Goal: Complete application form

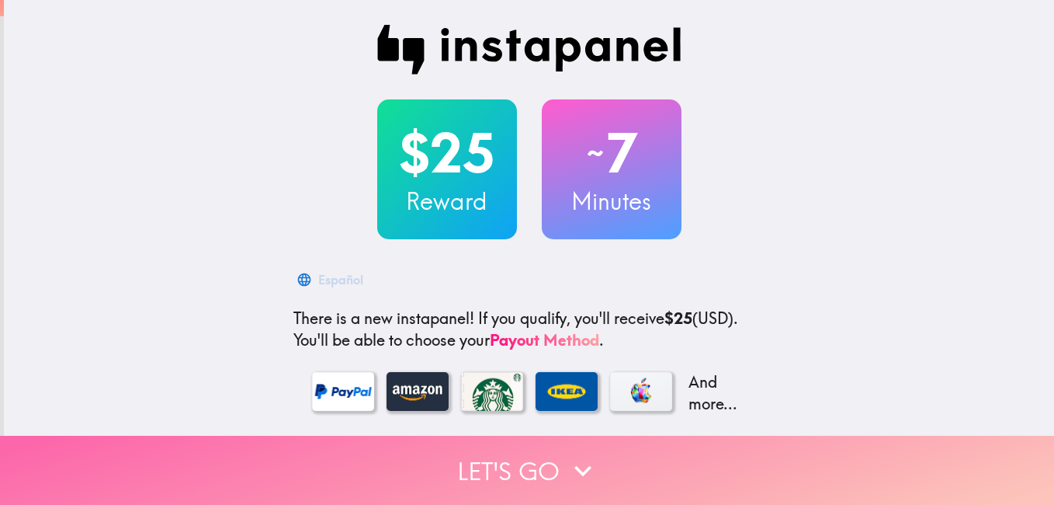
click at [541, 459] on button "Let's go" at bounding box center [527, 470] width 1054 height 69
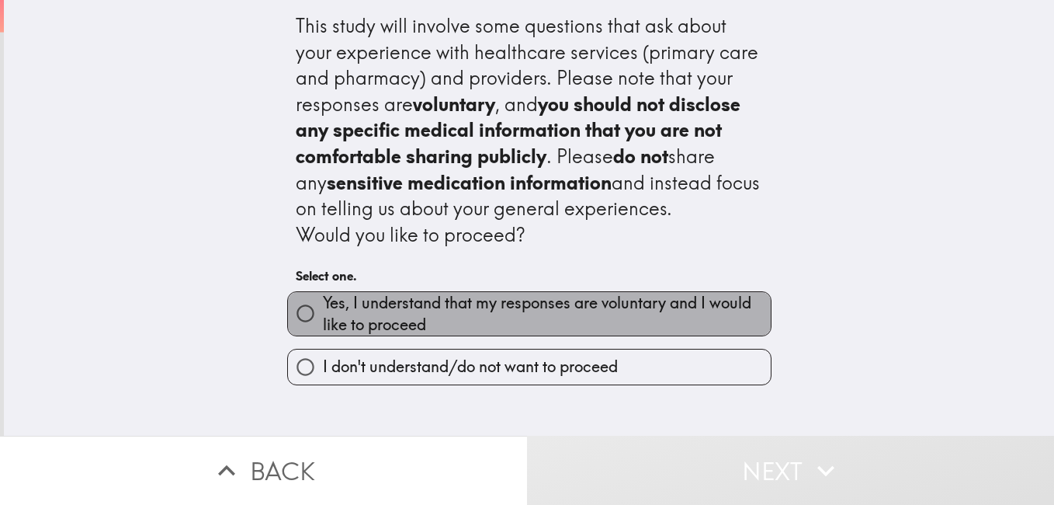
click at [377, 311] on span "Yes, I understand that my responses are voluntary and I would like to proceed" at bounding box center [547, 313] width 448 height 43
click at [323, 311] on input "Yes, I understand that my responses are voluntary and I would like to proceed" at bounding box center [305, 313] width 35 height 35
radio input "true"
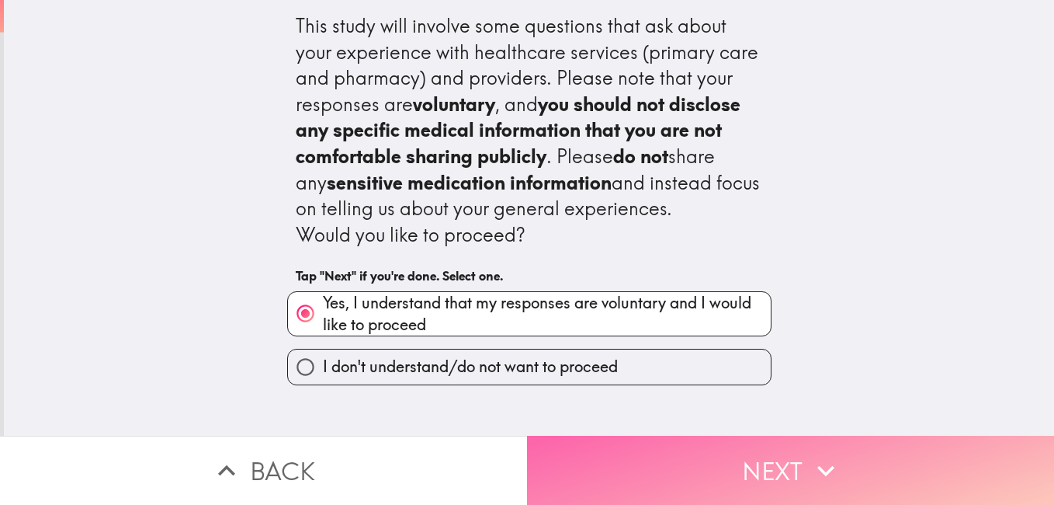
click at [801, 463] on button "Next" at bounding box center [790, 470] width 527 height 69
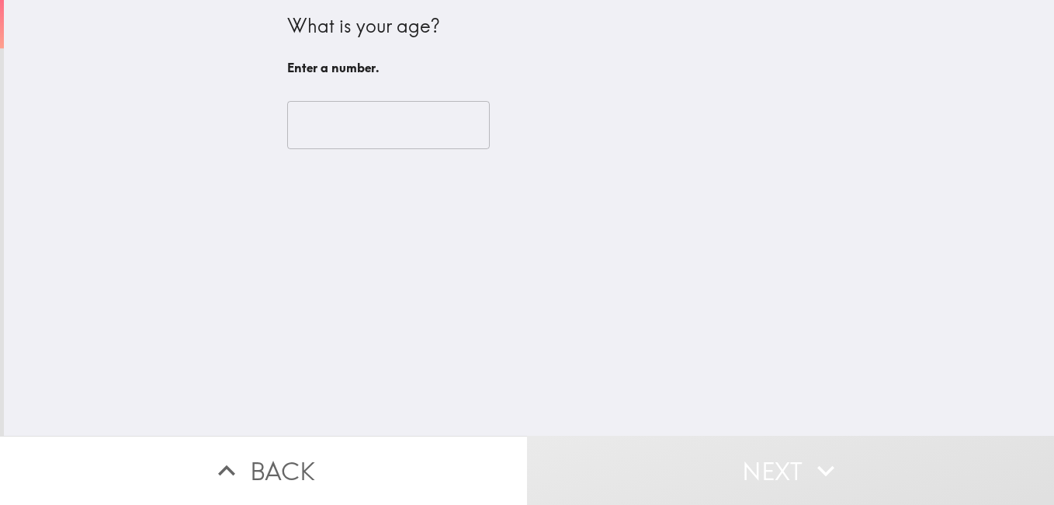
click at [352, 109] on input "number" at bounding box center [388, 125] width 203 height 48
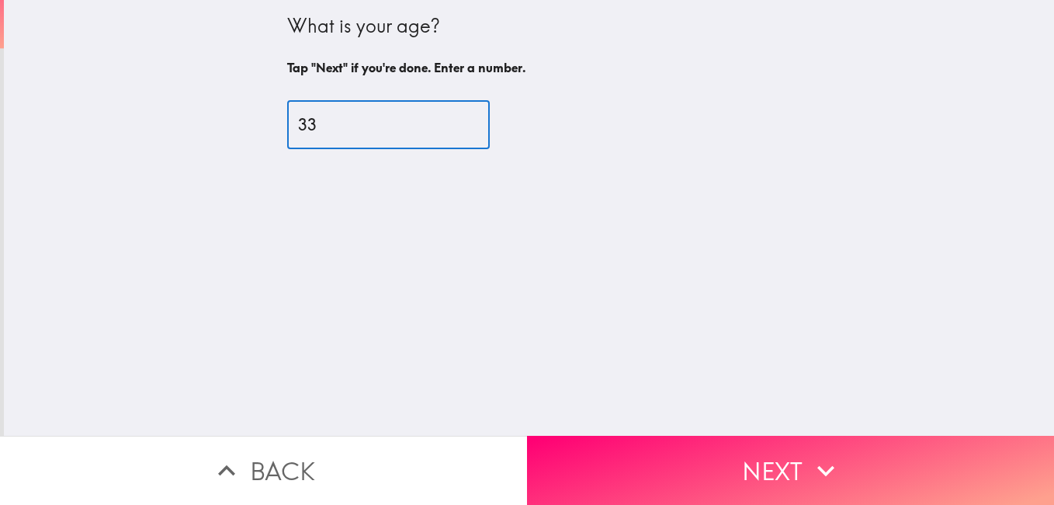
type input "33"
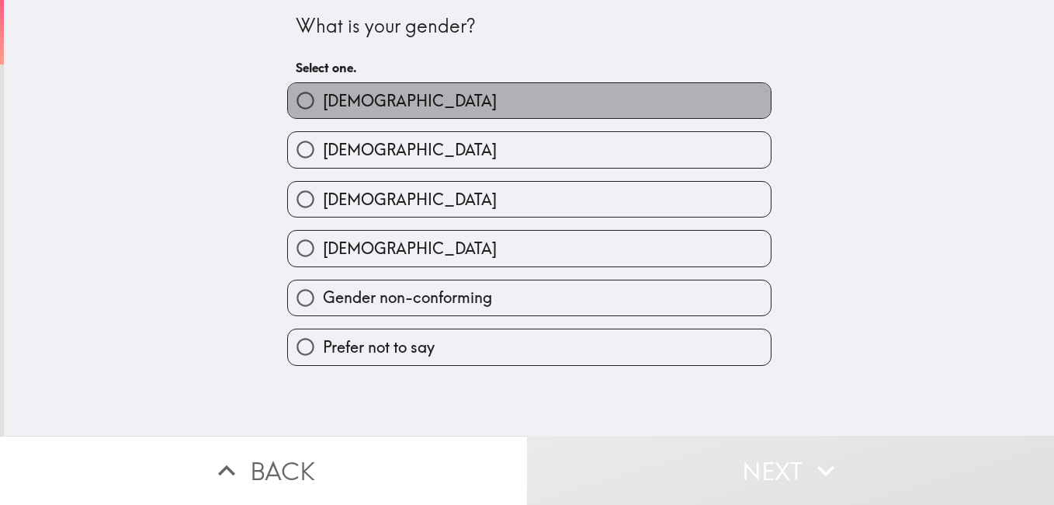
click at [342, 99] on span "[DEMOGRAPHIC_DATA]" at bounding box center [410, 101] width 174 height 22
click at [323, 99] on input "[DEMOGRAPHIC_DATA]" at bounding box center [305, 100] width 35 height 35
radio input "true"
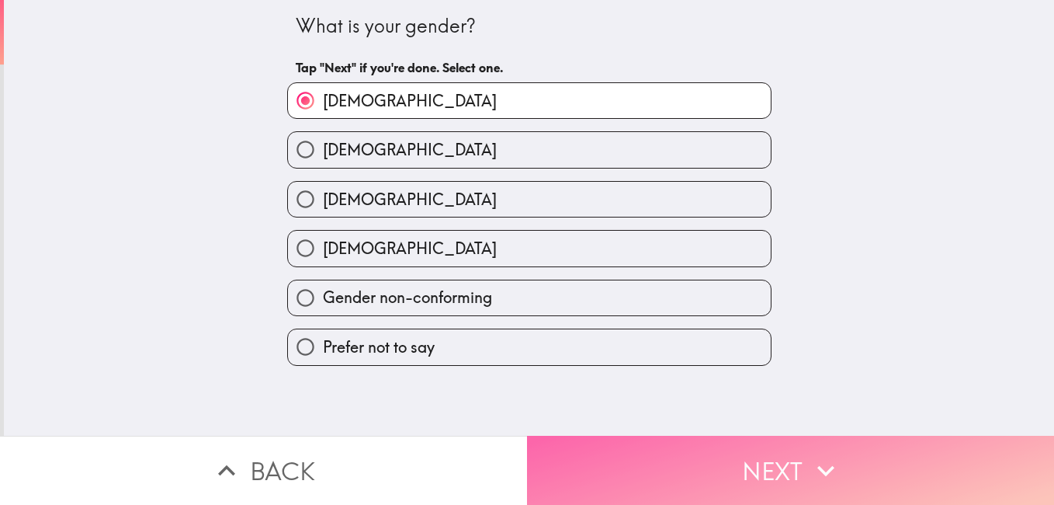
click at [658, 473] on button "Next" at bounding box center [790, 470] width 527 height 69
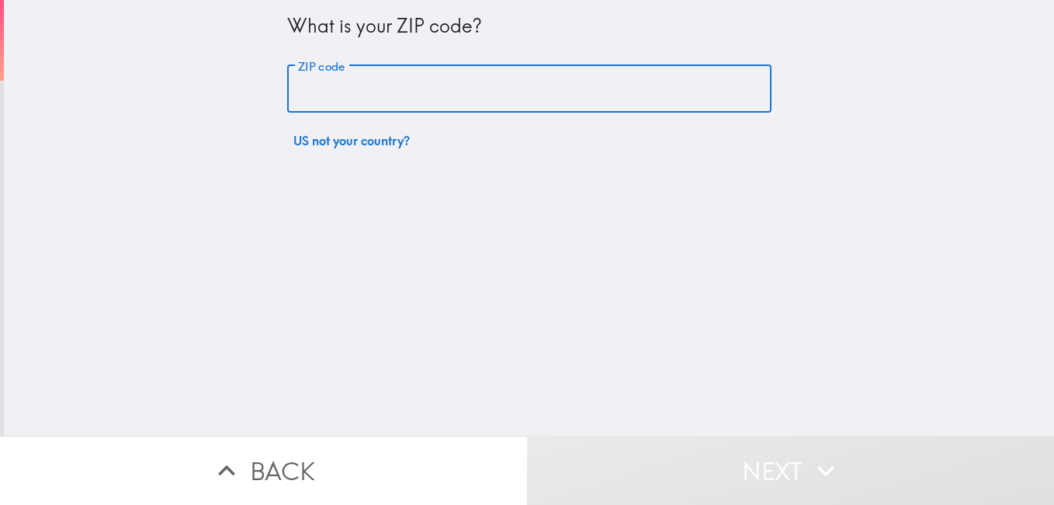
click at [366, 85] on input "ZIP code" at bounding box center [529, 89] width 484 height 48
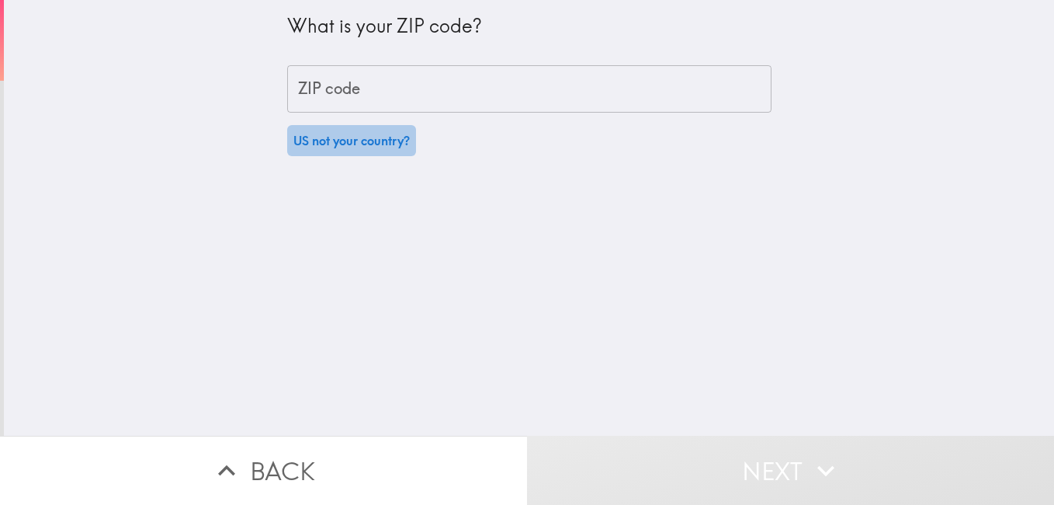
click at [287, 148] on button "US not your country?" at bounding box center [351, 140] width 129 height 31
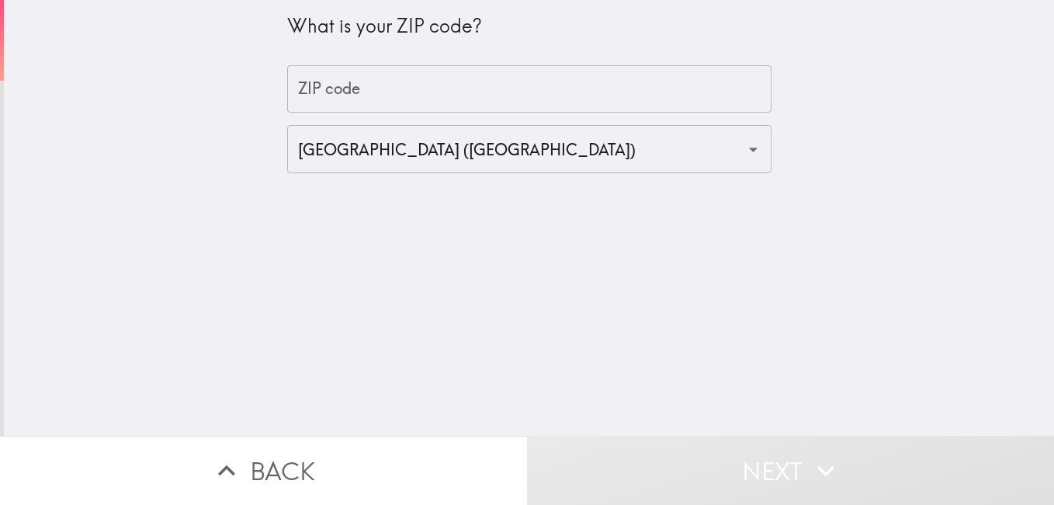
click at [187, 151] on div "What is your ZIP code? ZIP code ZIP code [GEOGRAPHIC_DATA] ([GEOGRAPHIC_DATA]) ​" at bounding box center [529, 218] width 1050 height 436
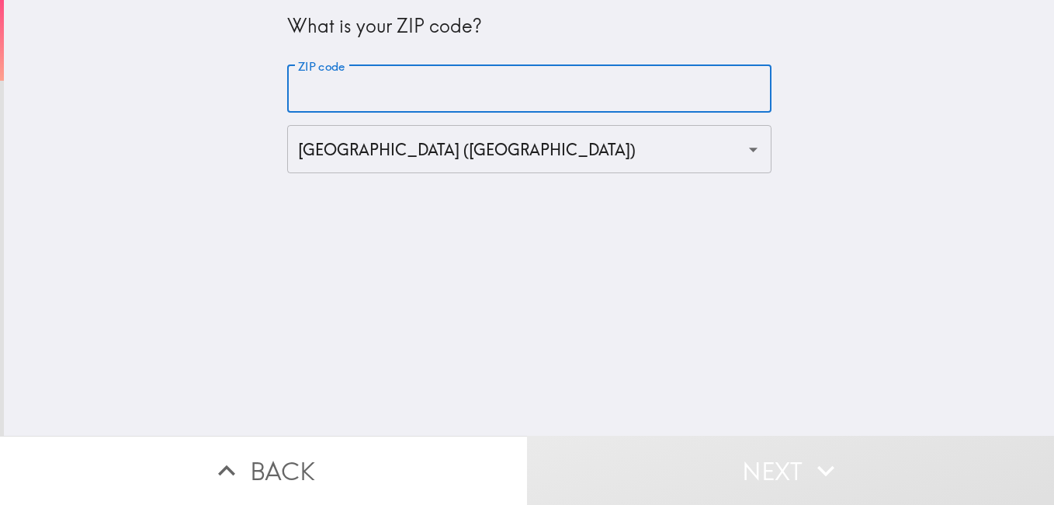
click at [568, 72] on input "ZIP code" at bounding box center [529, 89] width 484 height 48
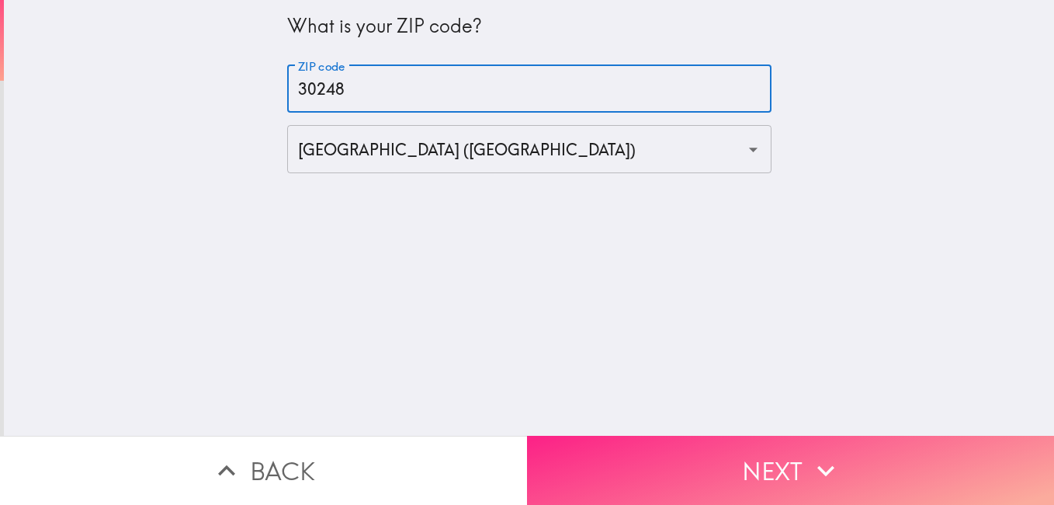
type input "30248"
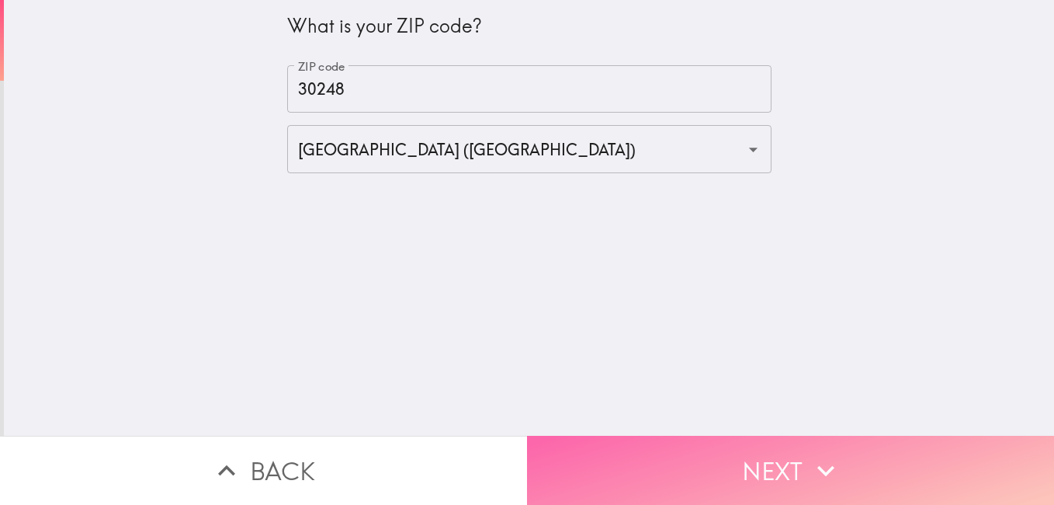
click at [787, 468] on button "Next" at bounding box center [790, 470] width 527 height 69
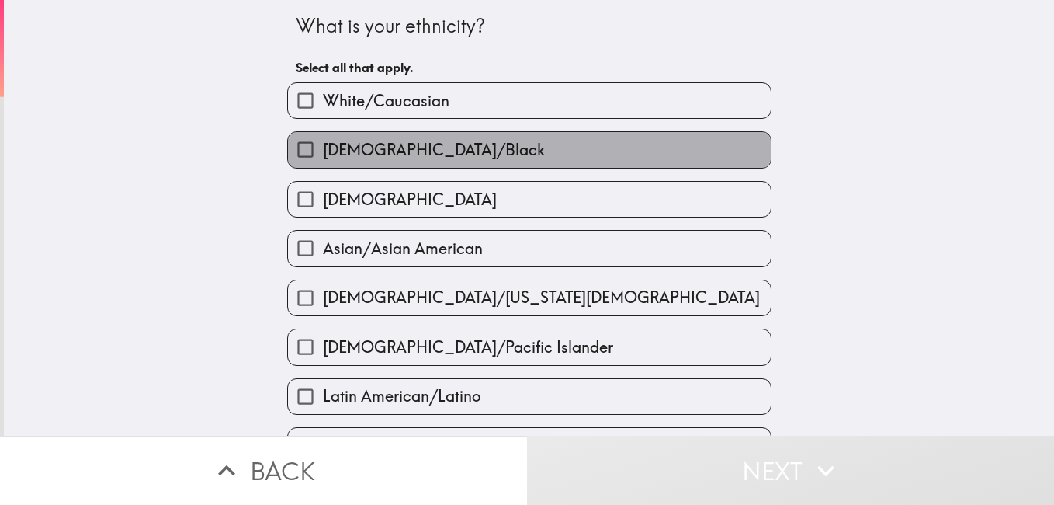
click at [344, 137] on label "[DEMOGRAPHIC_DATA]/Black" at bounding box center [529, 149] width 483 height 35
click at [323, 137] on input "[DEMOGRAPHIC_DATA]/Black" at bounding box center [305, 149] width 35 height 35
checkbox input "true"
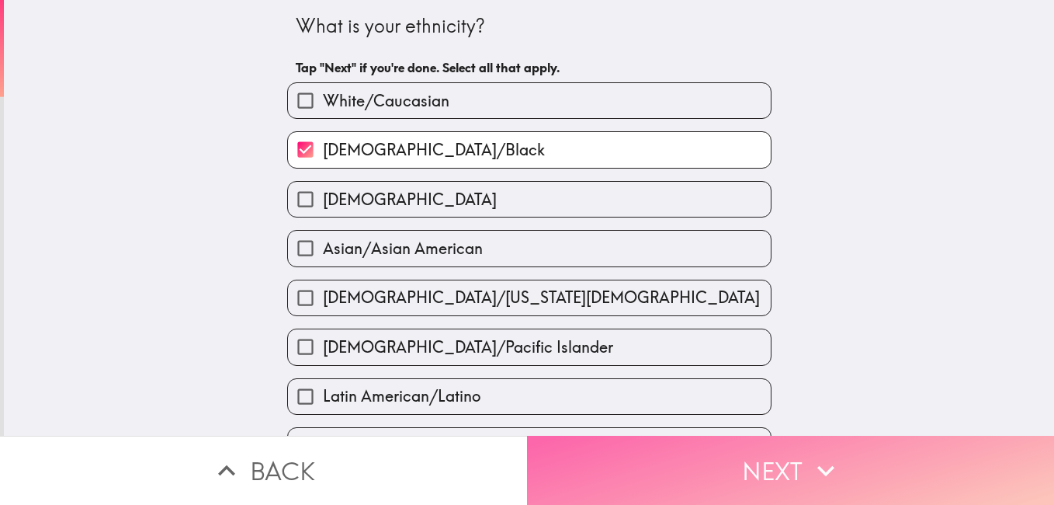
click at [711, 476] on button "Next" at bounding box center [790, 470] width 527 height 69
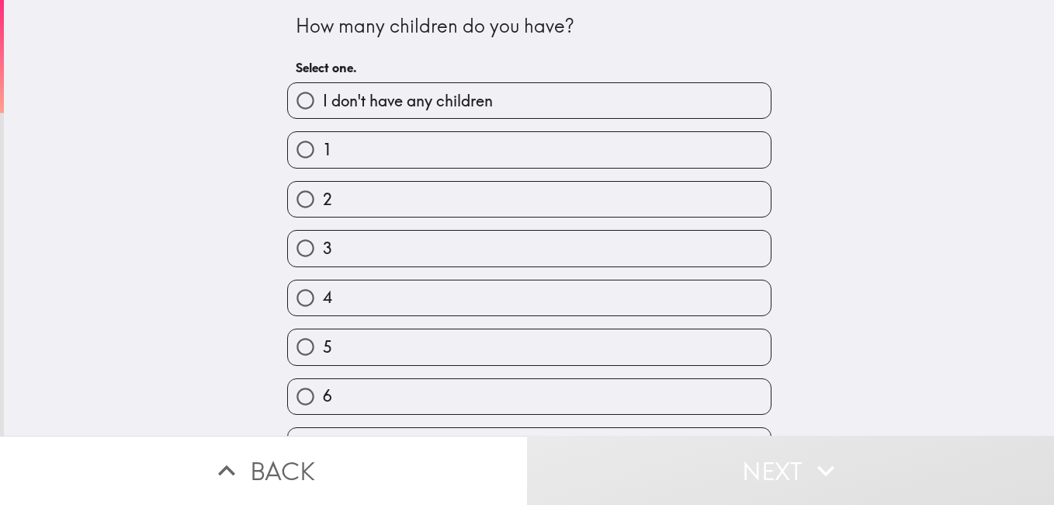
click at [354, 106] on span "I don't have any children" at bounding box center [408, 101] width 170 height 22
click at [323, 106] on input "I don't have any children" at bounding box center [305, 100] width 35 height 35
radio input "true"
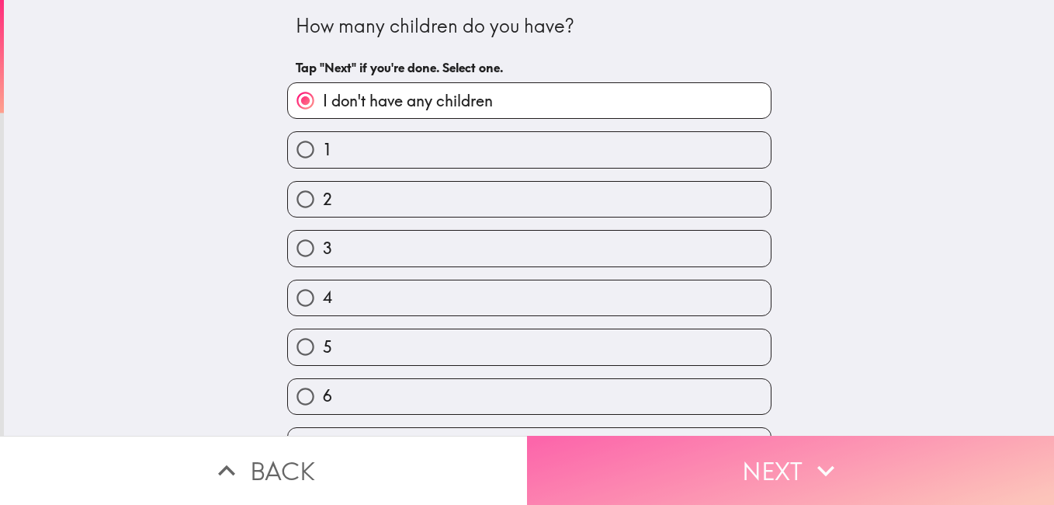
click at [810, 462] on icon "button" at bounding box center [826, 470] width 34 height 34
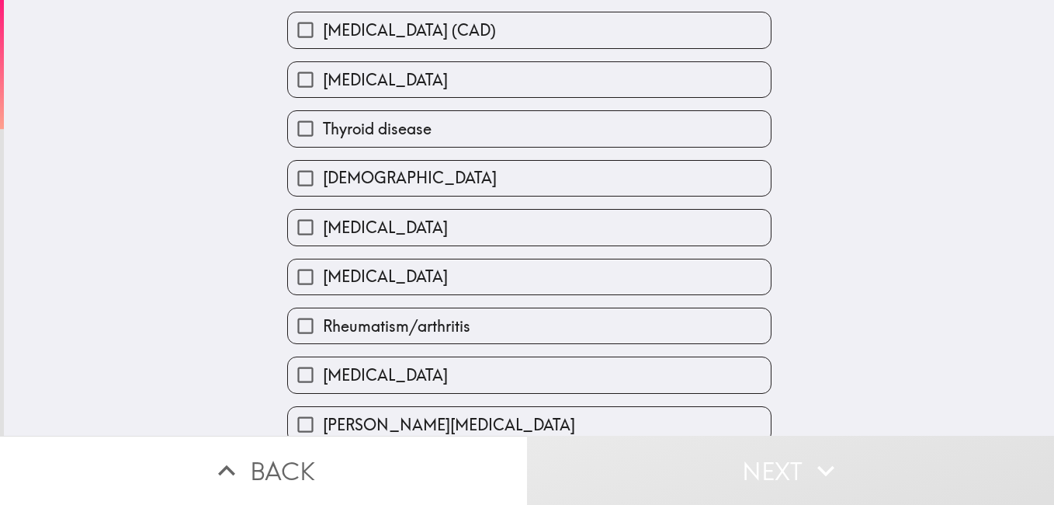
scroll to position [200, 0]
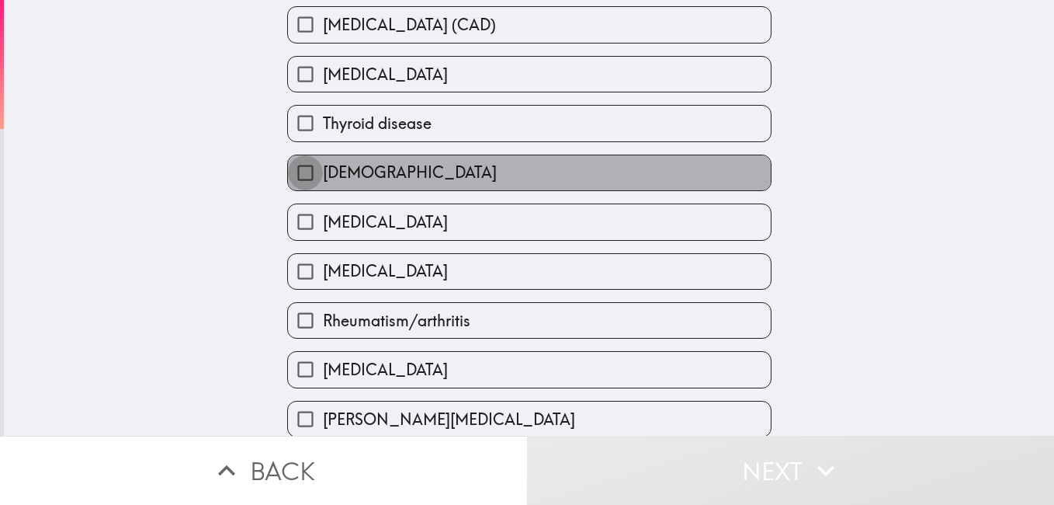
click at [309, 163] on input "[DEMOGRAPHIC_DATA]" at bounding box center [305, 172] width 35 height 35
checkbox input "true"
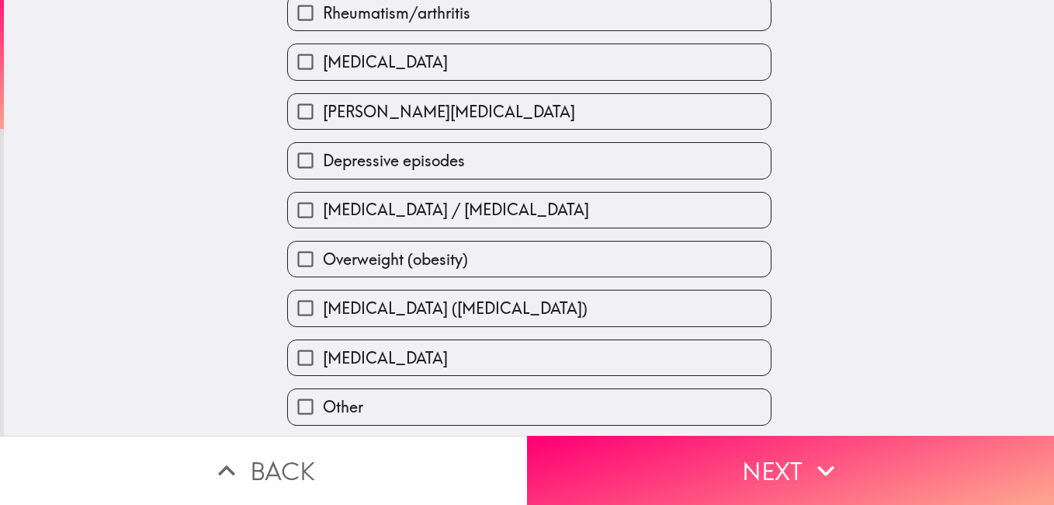
scroll to position [608, 0]
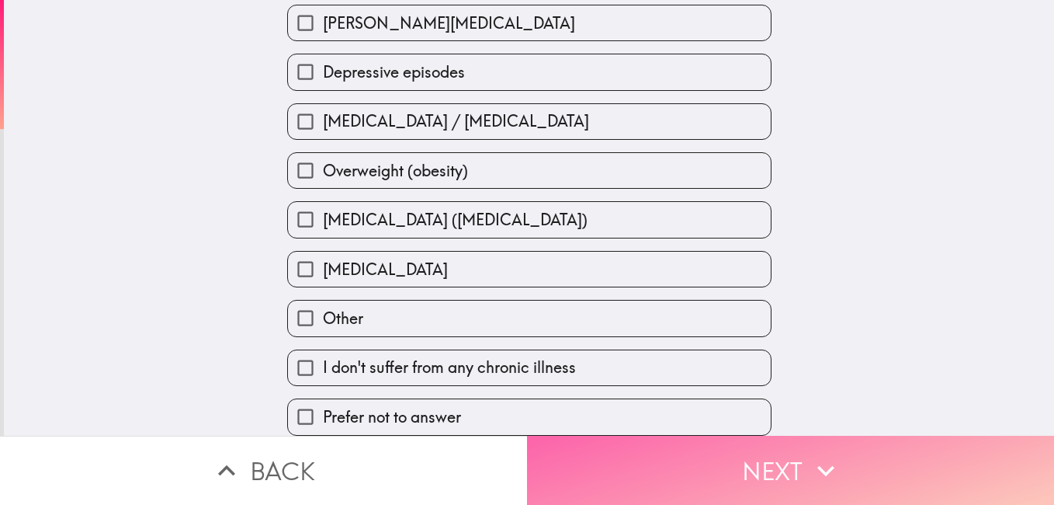
click at [694, 450] on button "Next" at bounding box center [790, 470] width 527 height 69
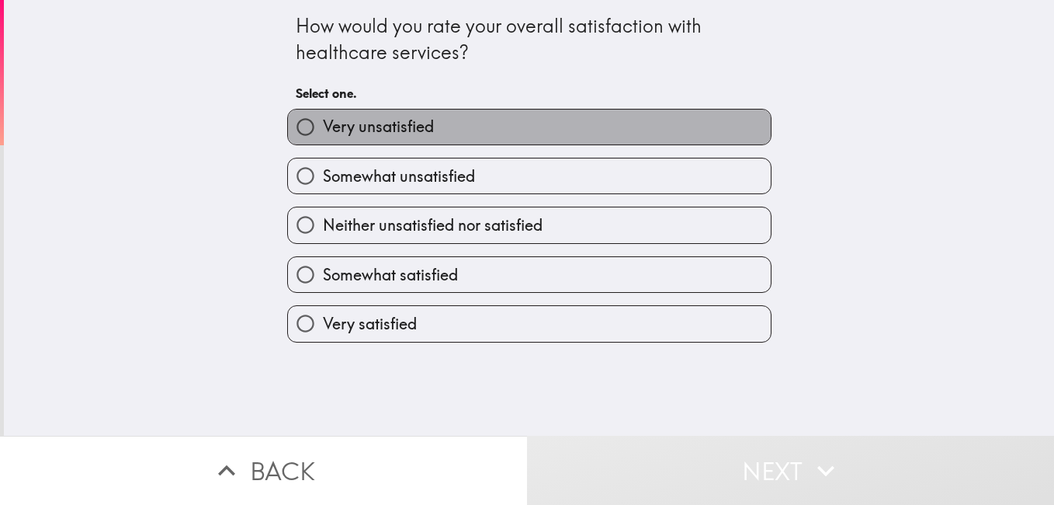
click at [349, 124] on span "Very unsatisfied" at bounding box center [378, 127] width 111 height 22
click at [323, 124] on input "Very unsatisfied" at bounding box center [305, 126] width 35 height 35
radio input "true"
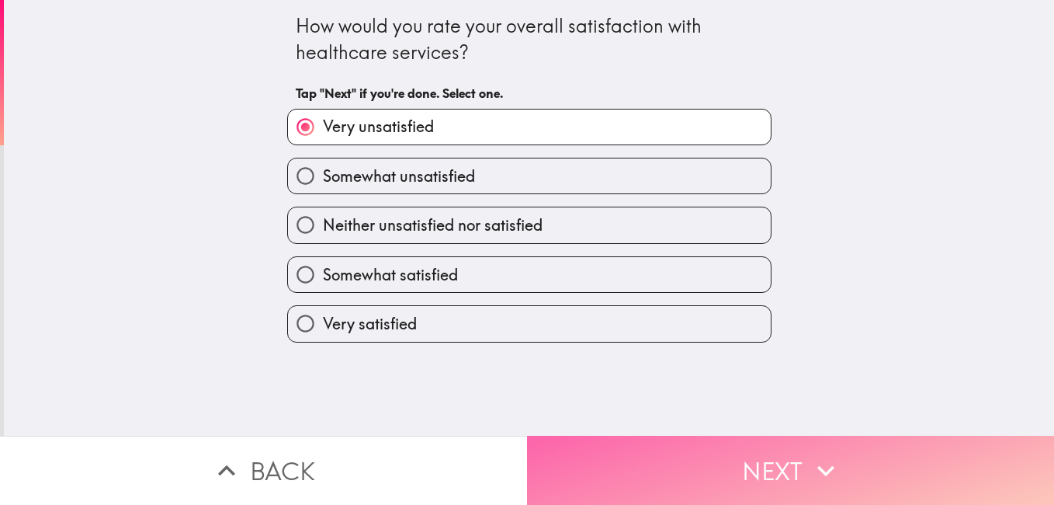
click at [753, 439] on button "Next" at bounding box center [790, 470] width 527 height 69
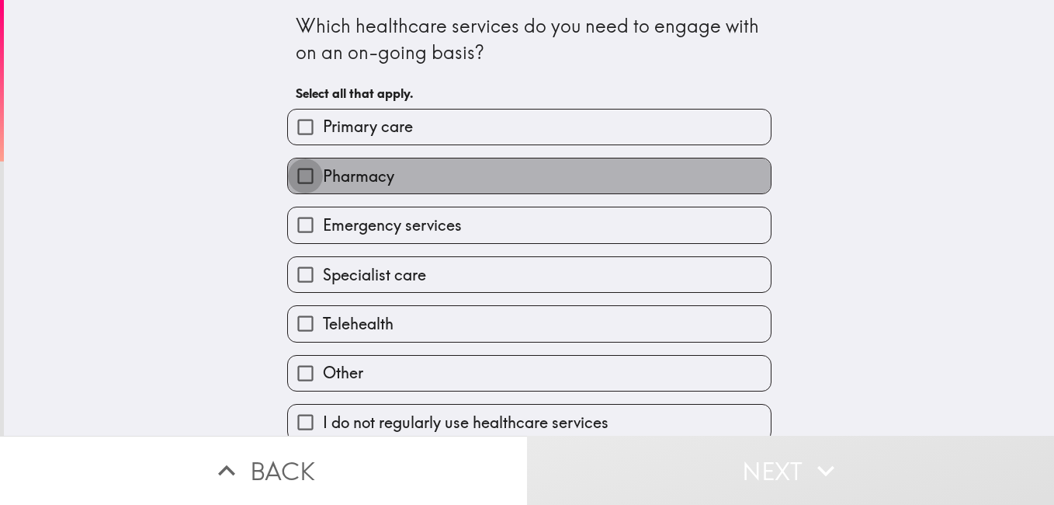
click at [293, 181] on input "Pharmacy" at bounding box center [305, 175] width 35 height 35
checkbox input "true"
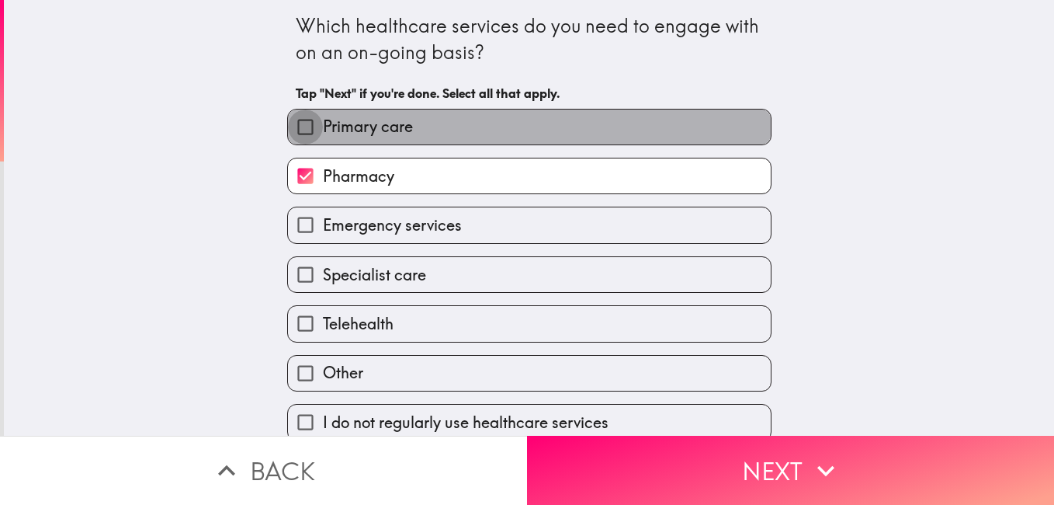
click at [288, 130] on input "Primary care" at bounding box center [305, 126] width 35 height 35
checkbox input "true"
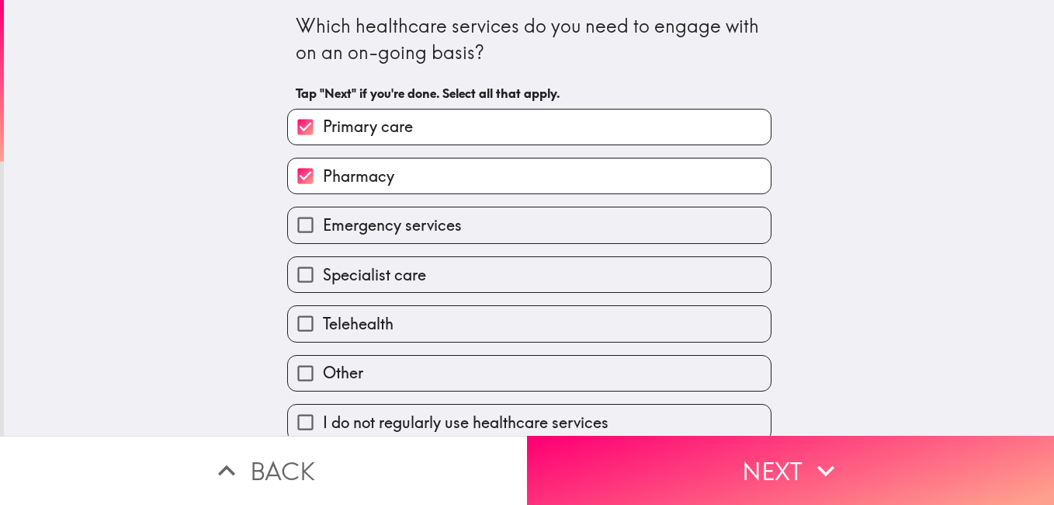
scroll to position [17, 0]
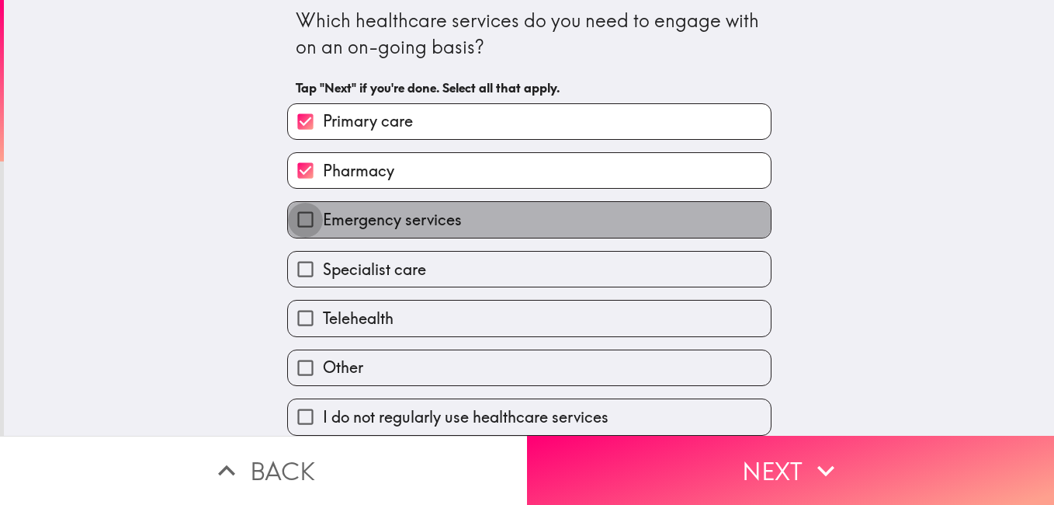
click at [295, 213] on input "Emergency services" at bounding box center [305, 219] width 35 height 35
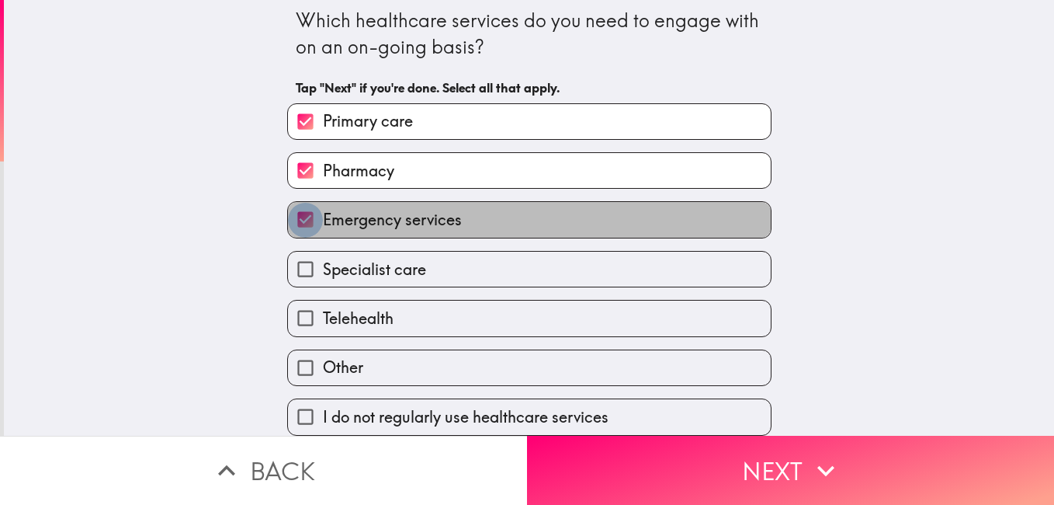
click at [295, 213] on input "Emergency services" at bounding box center [305, 219] width 35 height 35
checkbox input "false"
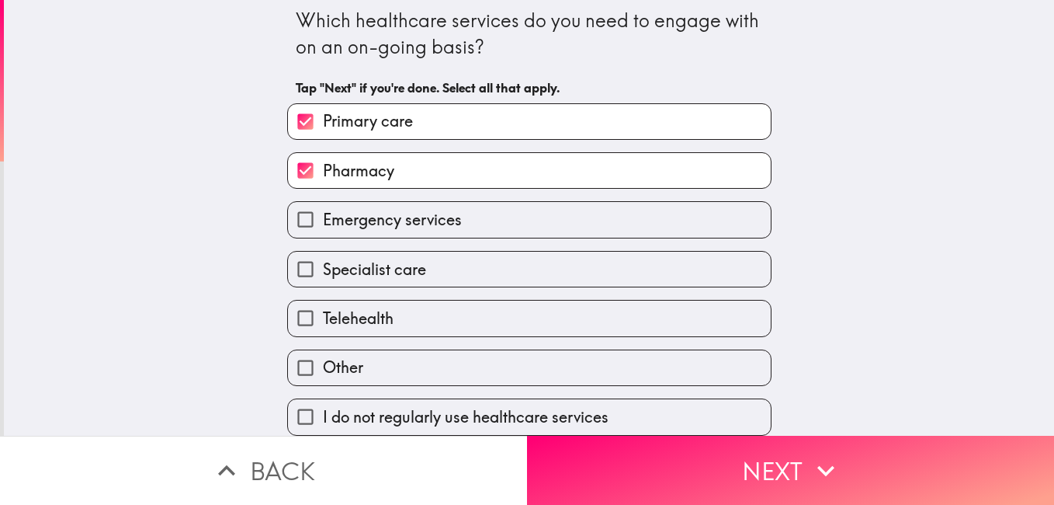
click at [290, 258] on input "Specialist care" at bounding box center [305, 269] width 35 height 35
checkbox input "true"
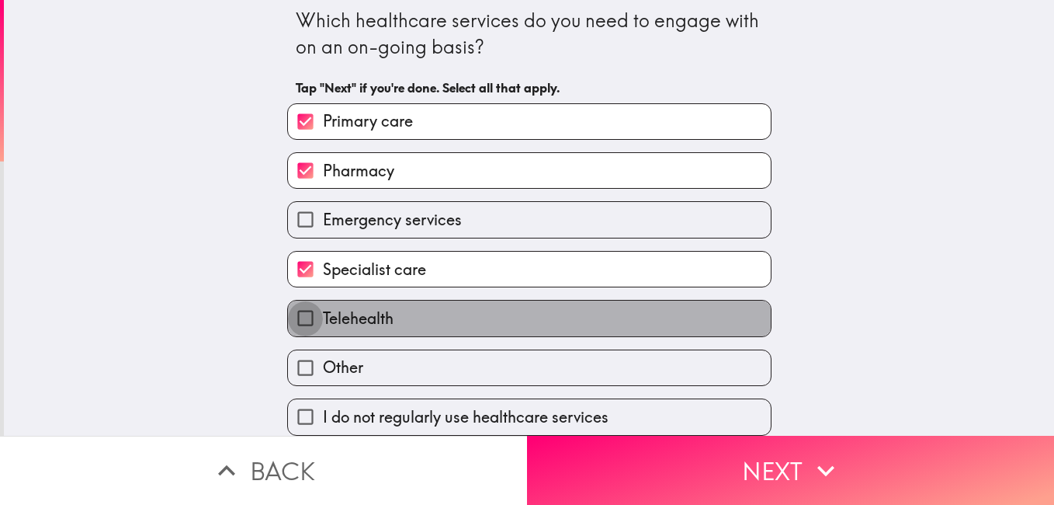
click at [300, 318] on input "Telehealth" at bounding box center [305, 317] width 35 height 35
checkbox input "true"
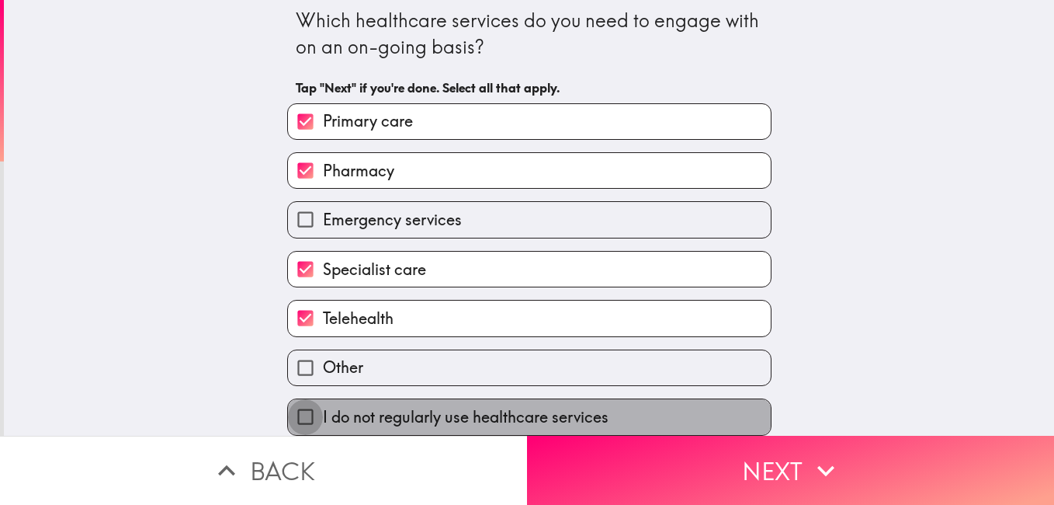
click at [305, 404] on input "I do not regularly use healthcare services" at bounding box center [305, 416] width 35 height 35
checkbox input "true"
checkbox input "false"
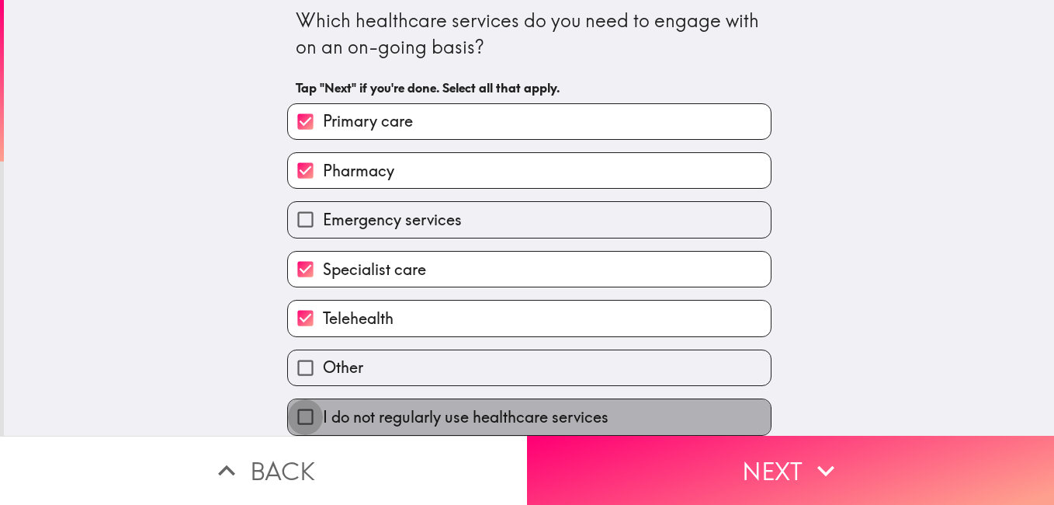
checkbox input "false"
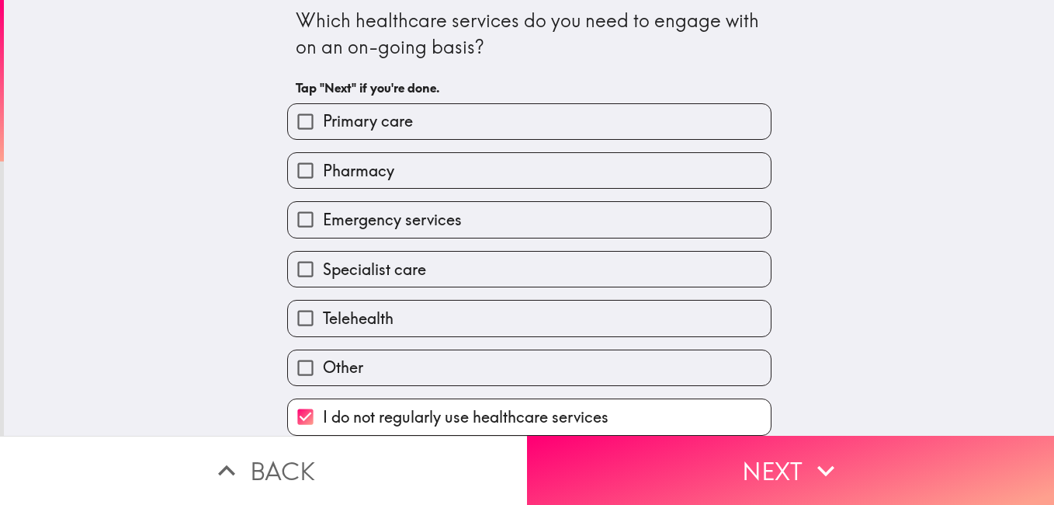
click at [564, 406] on span "I do not regularly use healthcare services" at bounding box center [466, 417] width 286 height 22
click at [323, 399] on input "I do not regularly use healthcare services" at bounding box center [305, 416] width 35 height 35
checkbox input "false"
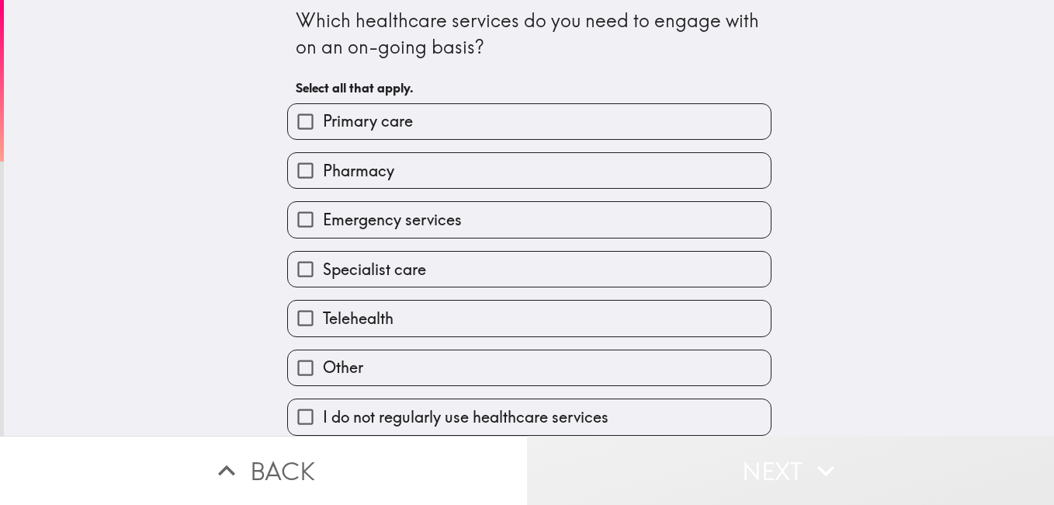
click at [725, 447] on button "Next" at bounding box center [790, 470] width 527 height 69
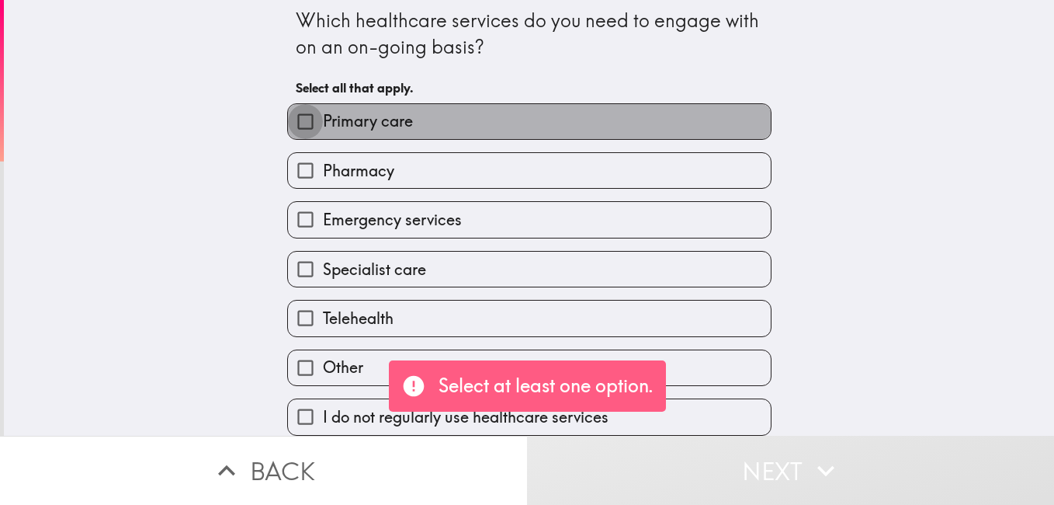
click at [294, 110] on input "Primary care" at bounding box center [305, 121] width 35 height 35
checkbox input "true"
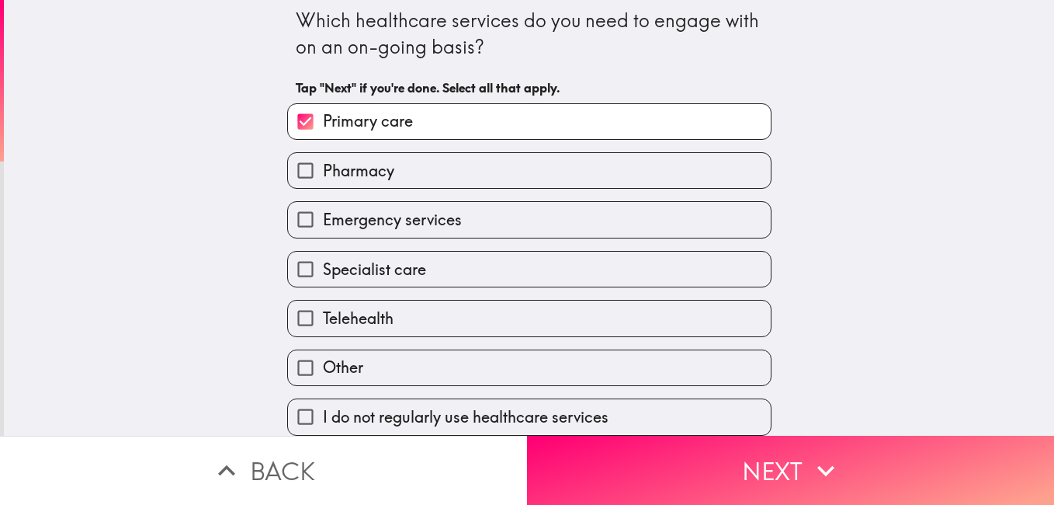
click at [300, 154] on input "Pharmacy" at bounding box center [305, 170] width 35 height 35
checkbox input "true"
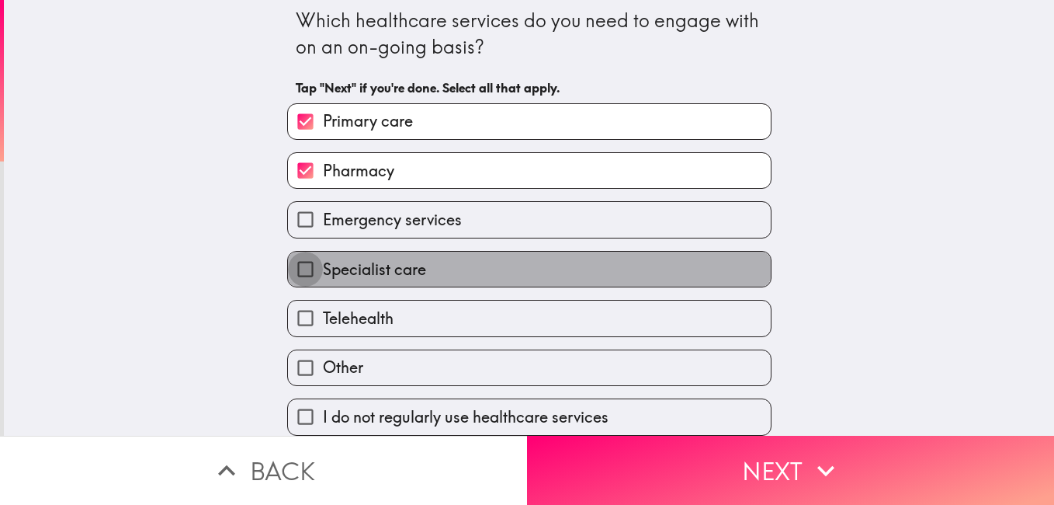
click at [307, 260] on input "Specialist care" at bounding box center [305, 269] width 35 height 35
checkbox input "true"
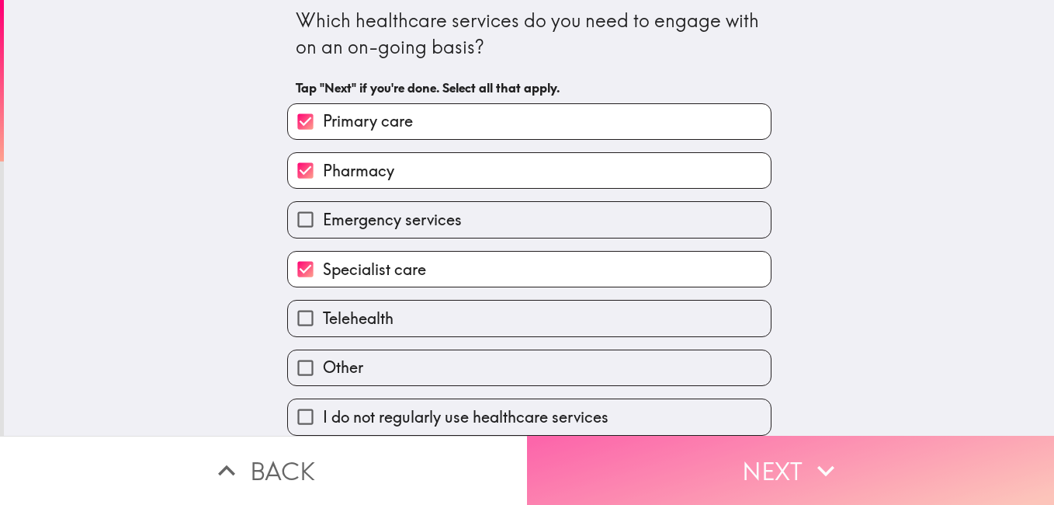
click at [727, 446] on button "Next" at bounding box center [790, 470] width 527 height 69
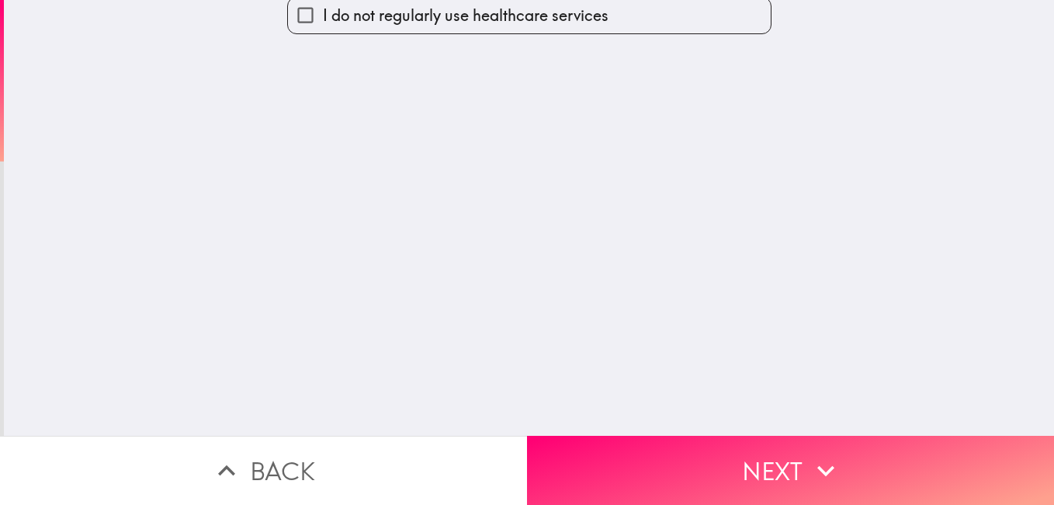
scroll to position [0, 0]
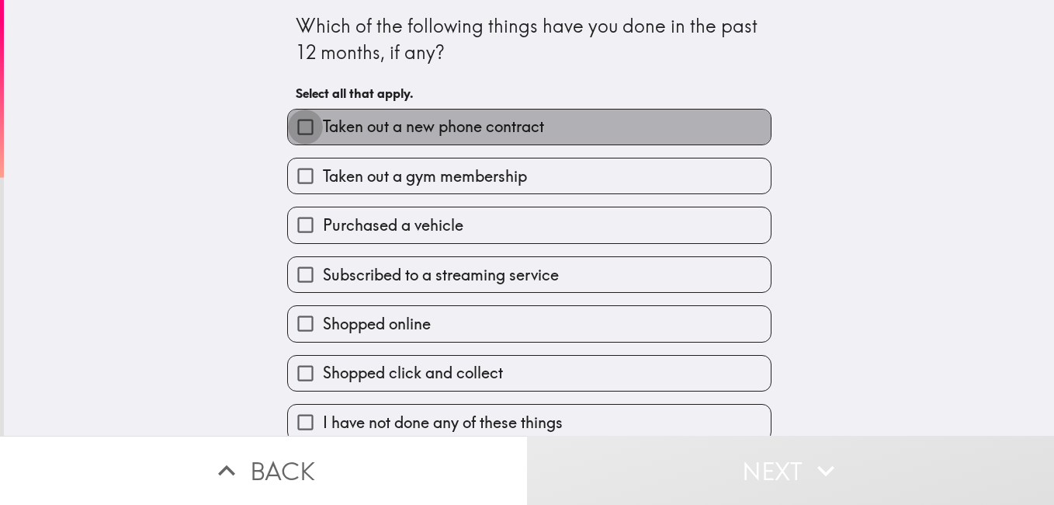
click at [297, 134] on input "Taken out a new phone contract" at bounding box center [305, 126] width 35 height 35
checkbox input "true"
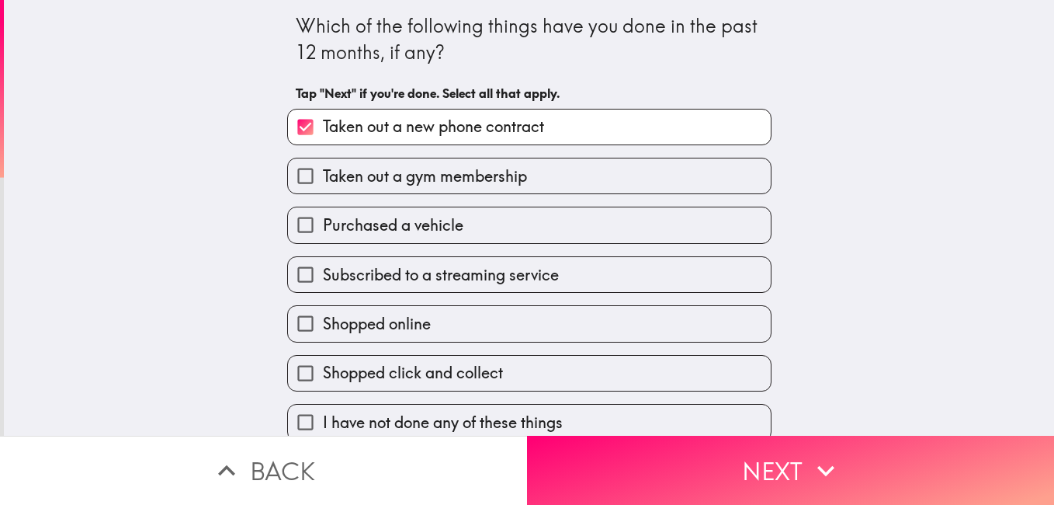
scroll to position [17, 0]
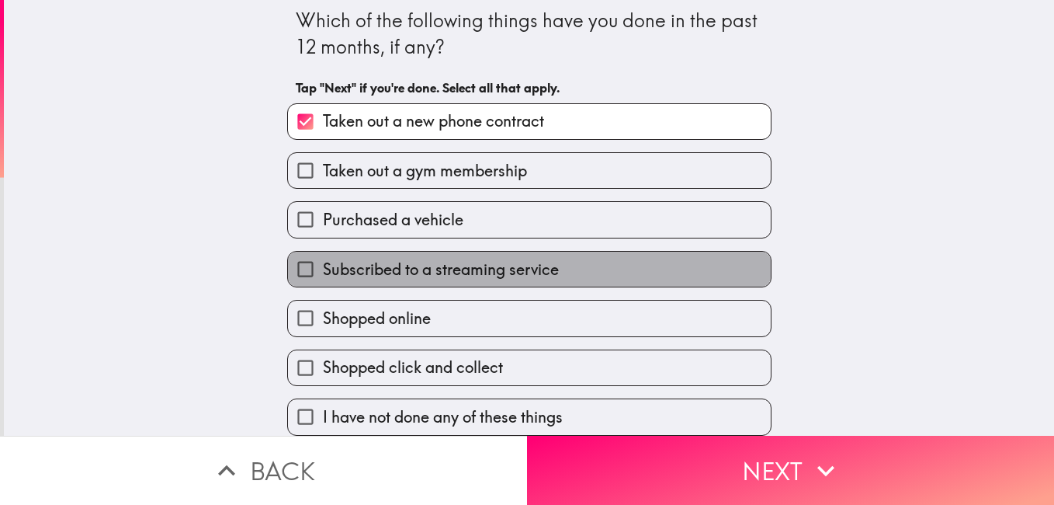
click at [328, 259] on span "Subscribed to a streaming service" at bounding box center [441, 270] width 236 height 22
click at [323, 254] on input "Subscribed to a streaming service" at bounding box center [305, 269] width 35 height 35
checkbox input "true"
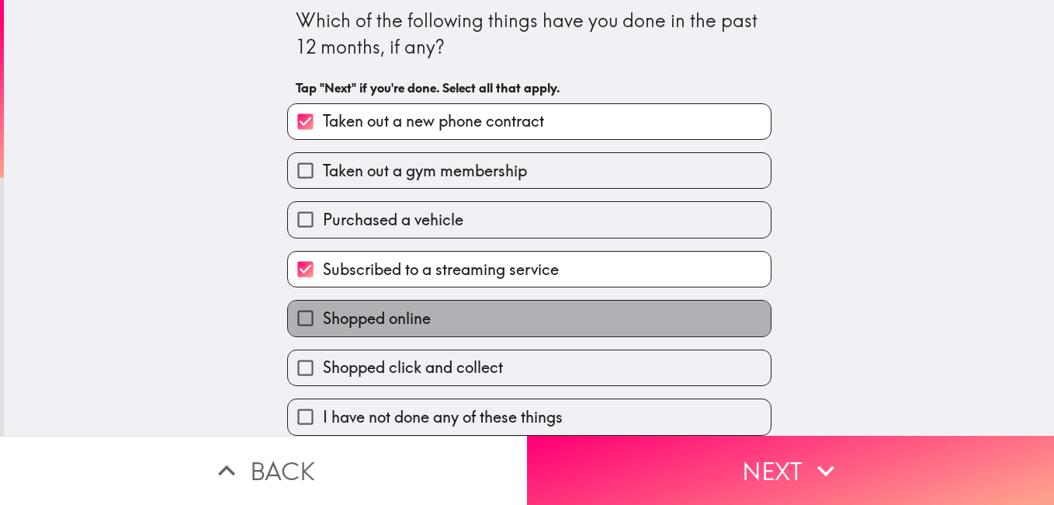
click at [346, 307] on span "Shopped online" at bounding box center [377, 318] width 108 height 22
click at [323, 307] on input "Shopped online" at bounding box center [305, 317] width 35 height 35
checkbox input "true"
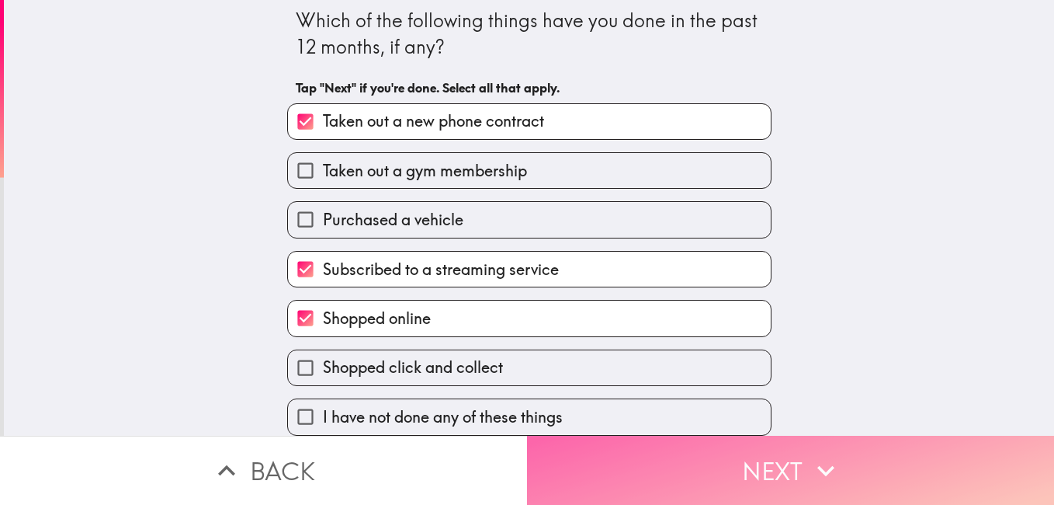
click at [741, 454] on button "Next" at bounding box center [790, 470] width 527 height 69
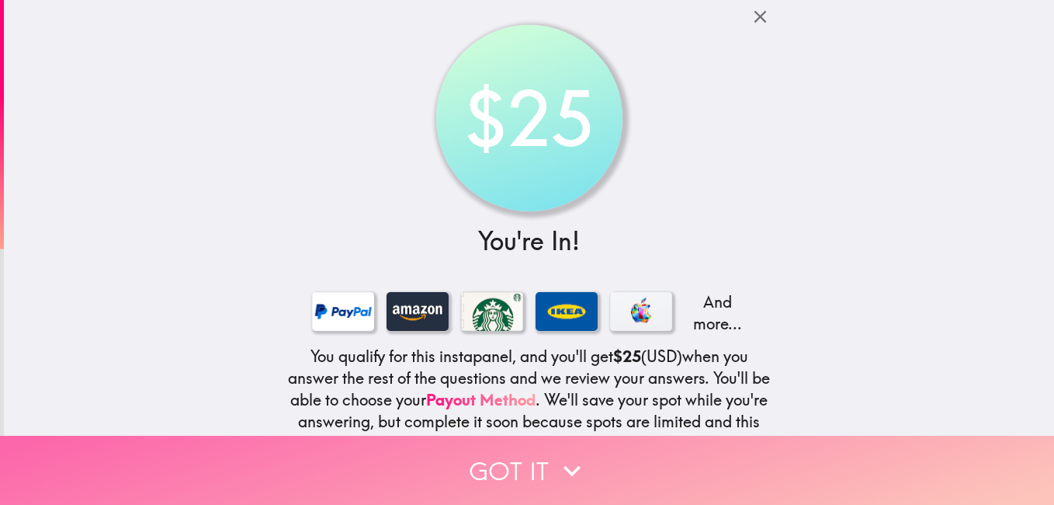
click at [589, 451] on button "Got it" at bounding box center [527, 470] width 1054 height 69
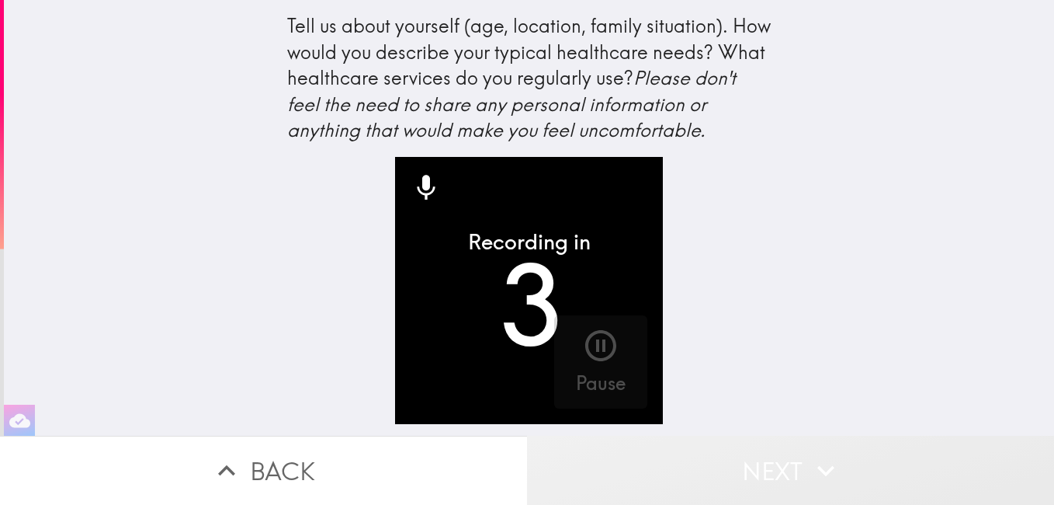
click at [809, 471] on icon "button" at bounding box center [826, 470] width 34 height 34
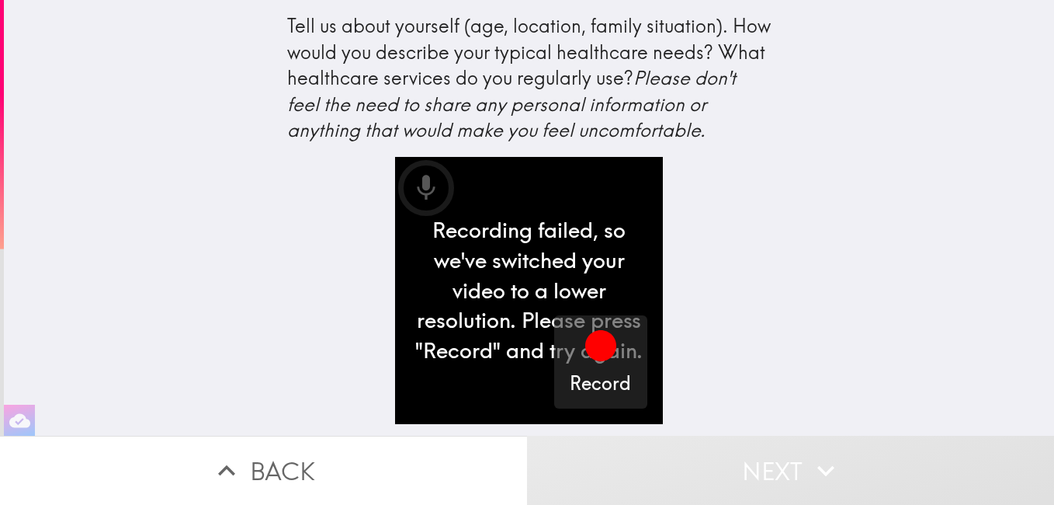
click at [525, 246] on div "Recording failed, so we've switched your video to a lower resolution. Please pr…" at bounding box center [528, 290] width 267 height 267
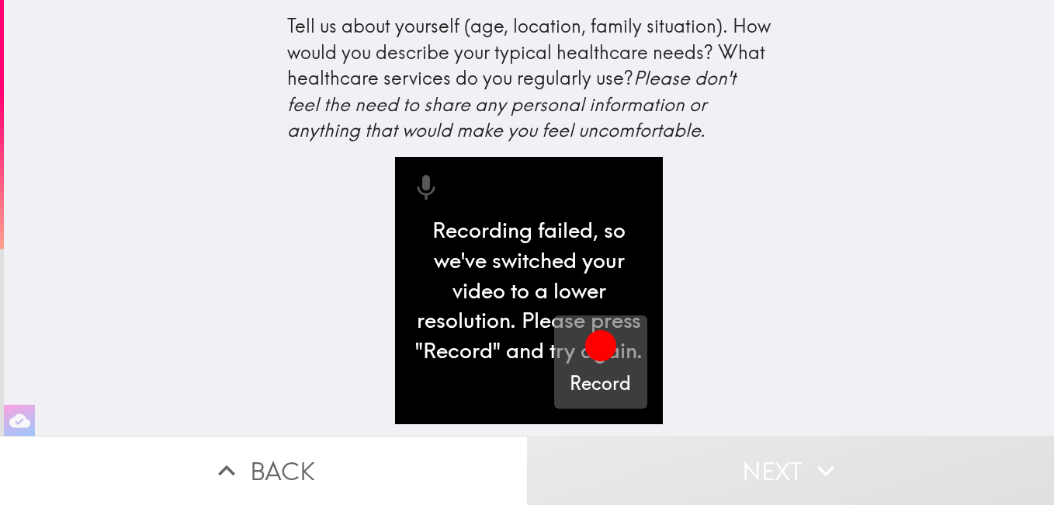
drag, startPoint x: 491, startPoint y: 237, endPoint x: 592, endPoint y: 360, distance: 159.0
click at [592, 360] on icon "button" at bounding box center [600, 345] width 31 height 31
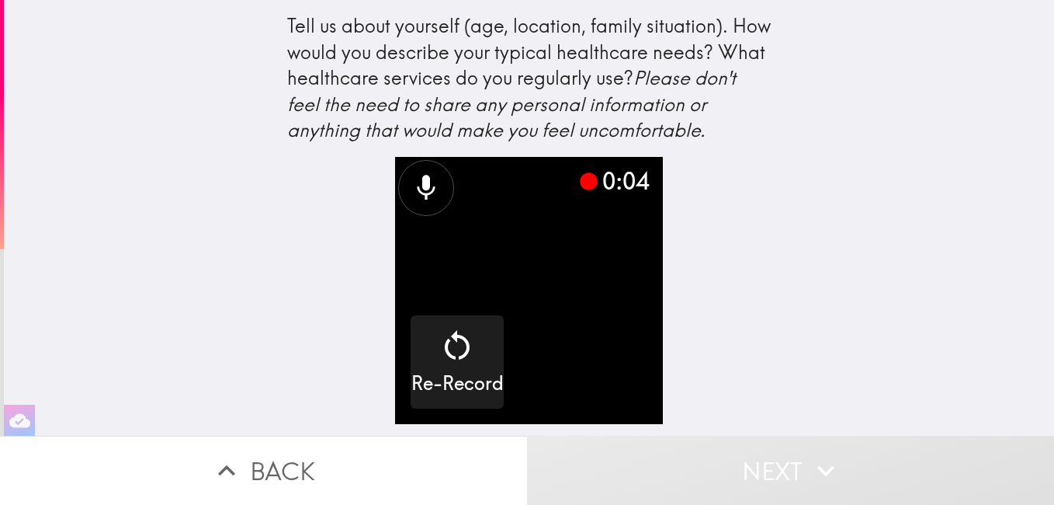
click at [580, 186] on icon at bounding box center [589, 181] width 18 height 18
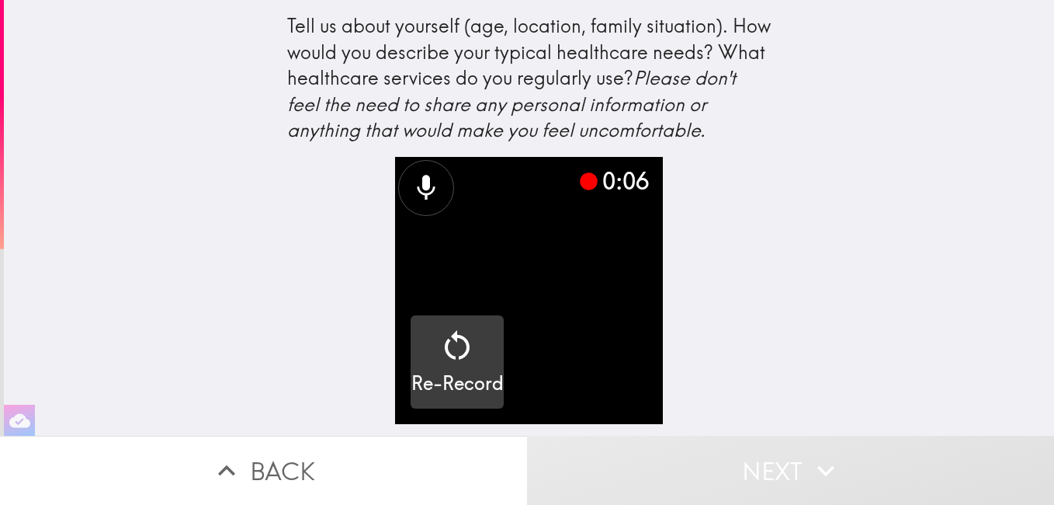
click at [446, 333] on icon "button" at bounding box center [457, 345] width 37 height 37
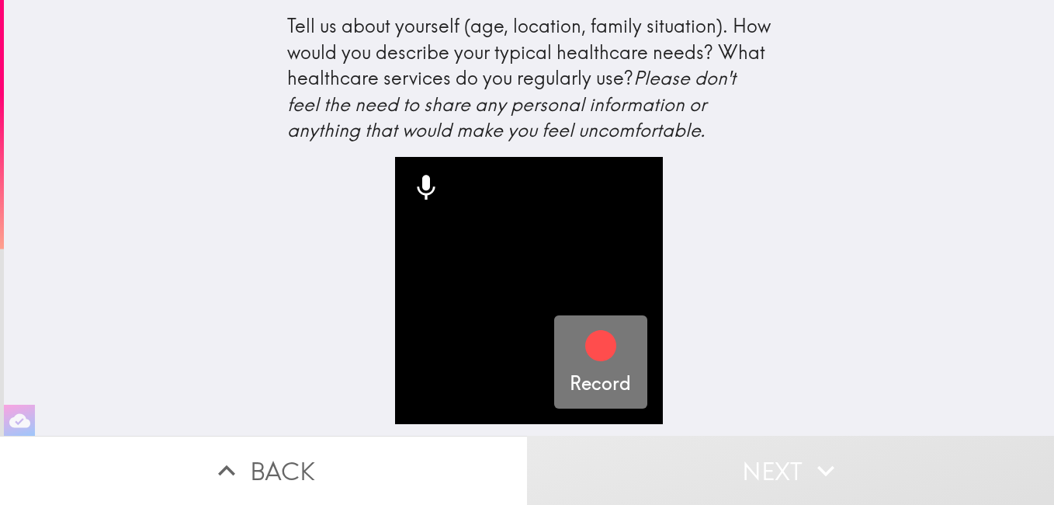
click at [582, 360] on icon "button" at bounding box center [600, 345] width 37 height 37
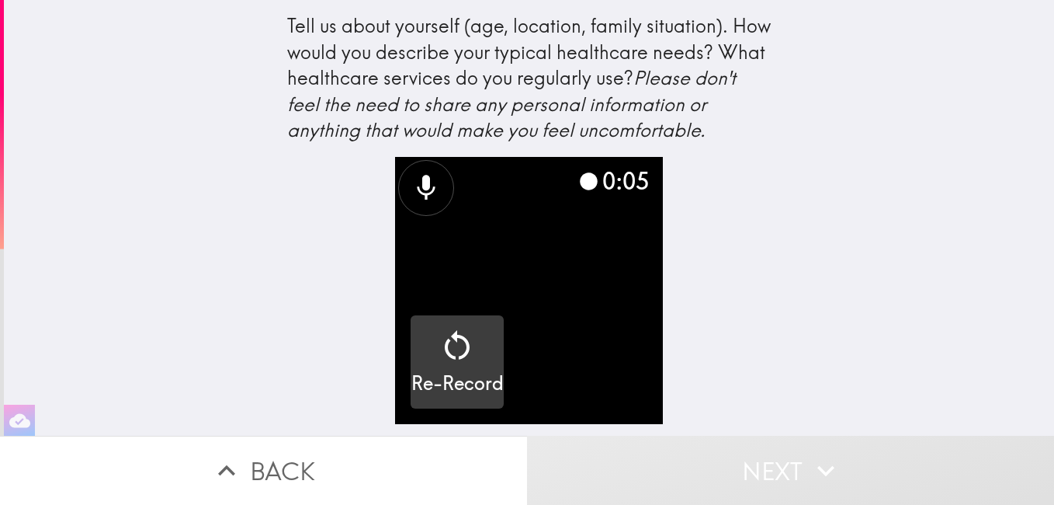
click at [444, 350] on icon "button" at bounding box center [457, 345] width 37 height 37
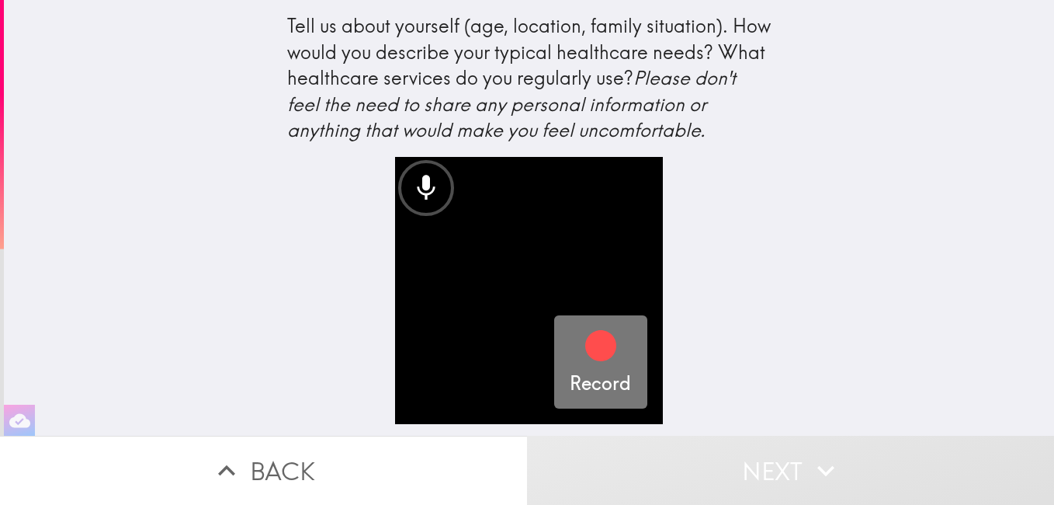
click at [585, 352] on icon "button" at bounding box center [600, 345] width 31 height 31
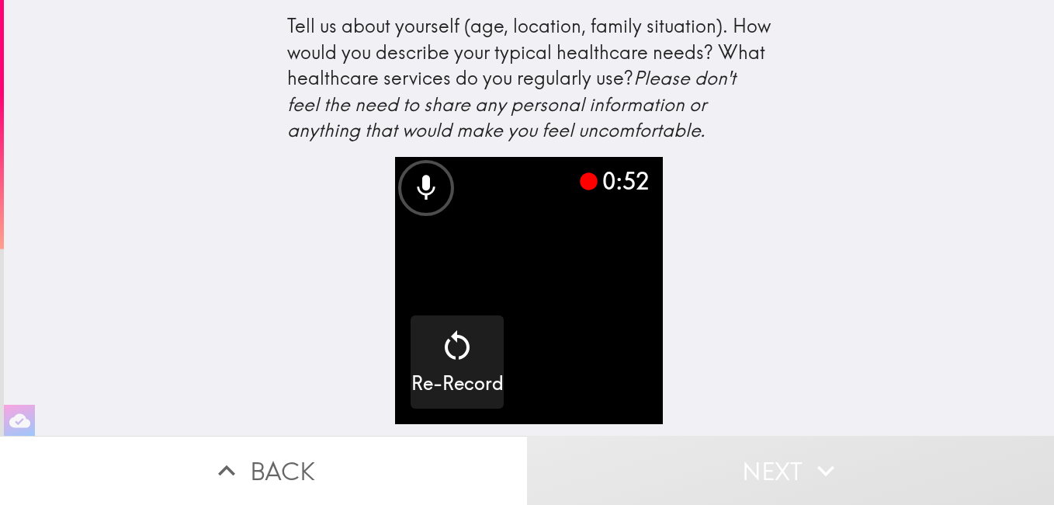
click at [418, 205] on div at bounding box center [426, 188] width 56 height 56
click at [589, 186] on div "0:57" at bounding box center [613, 181] width 70 height 33
click at [281, 313] on div "0:57 Re-Record" at bounding box center [529, 296] width 497 height 279
click at [418, 178] on icon at bounding box center [427, 187] width 18 height 25
drag, startPoint x: 580, startPoint y: 185, endPoint x: 575, endPoint y: 226, distance: 41.4
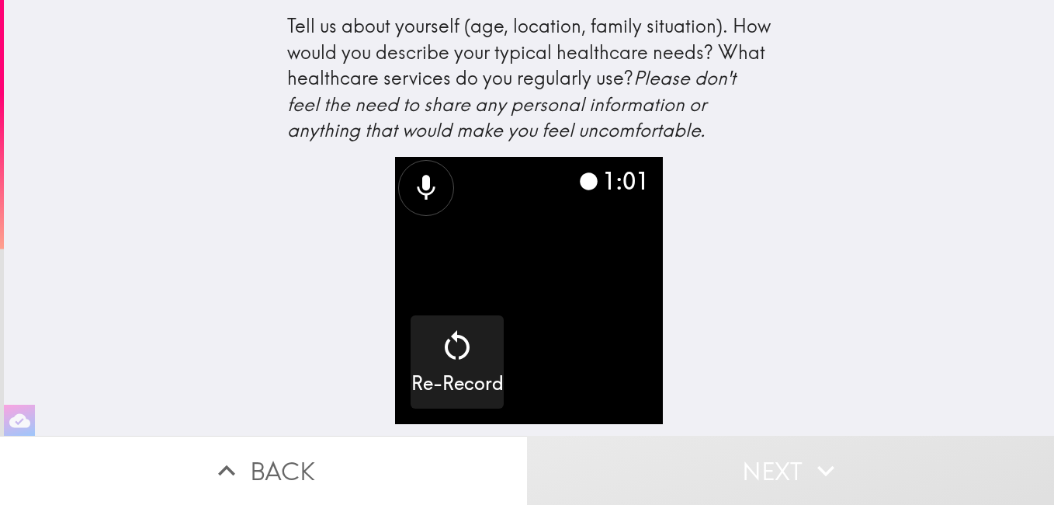
click at [575, 226] on div "1:01 Re-Record" at bounding box center [528, 290] width 267 height 267
click at [580, 187] on icon at bounding box center [589, 181] width 18 height 18
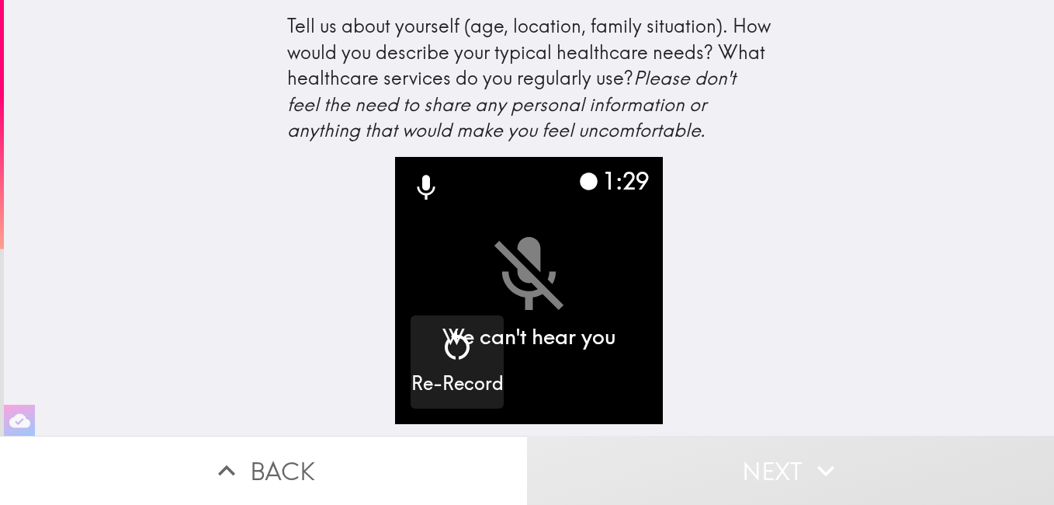
click at [524, 241] on video "button" at bounding box center [528, 290] width 267 height 267
click at [418, 182] on icon at bounding box center [427, 187] width 18 height 25
click at [502, 254] on video "button" at bounding box center [528, 290] width 267 height 267
drag, startPoint x: 502, startPoint y: 254, endPoint x: 592, endPoint y: 197, distance: 105.8
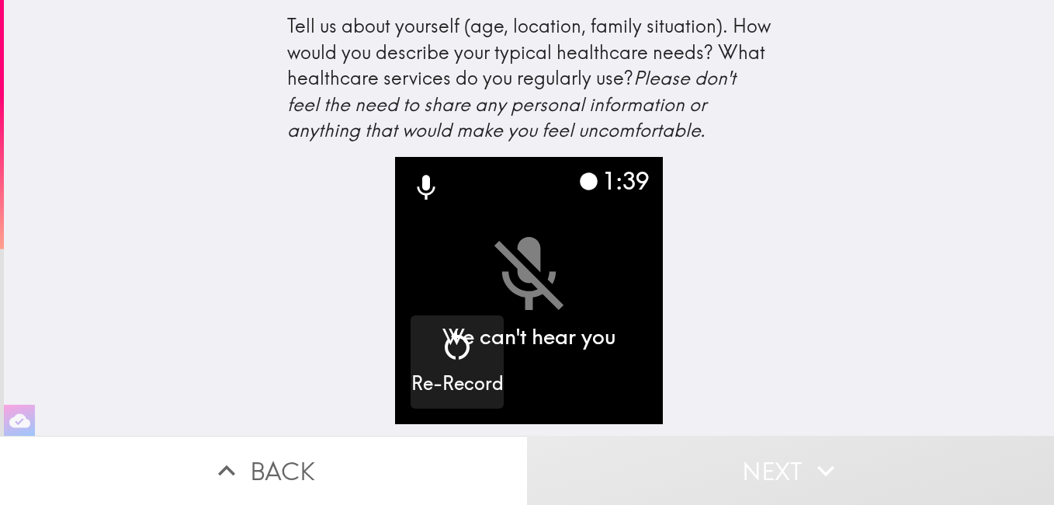
click at [502, 254] on video "button" at bounding box center [528, 290] width 267 height 267
drag, startPoint x: 592, startPoint y: 197, endPoint x: 601, endPoint y: 190, distance: 11.6
click at [601, 190] on div "1:39 We can't hear you Re-Record" at bounding box center [528, 290] width 267 height 267
click at [601, 190] on div "1:39" at bounding box center [613, 181] width 70 height 33
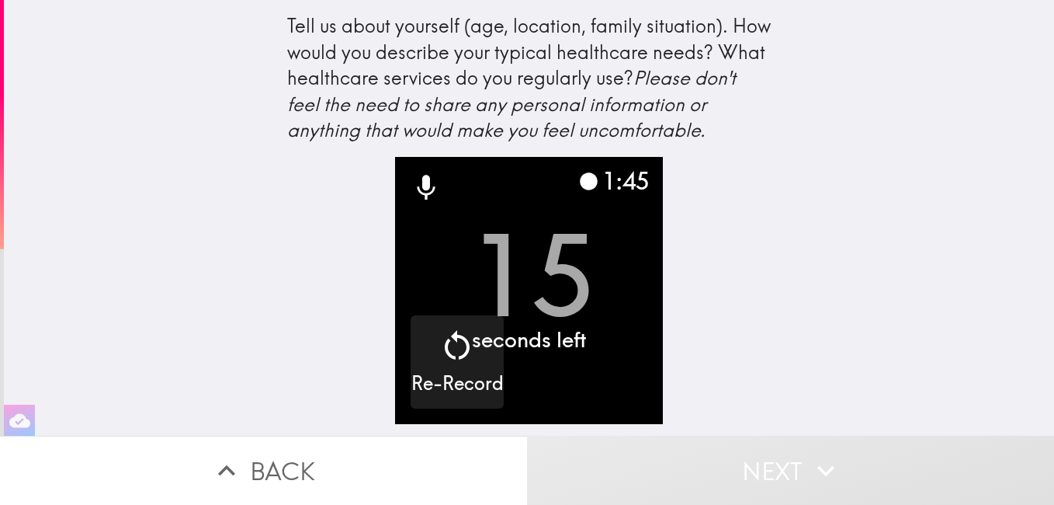
click at [295, 454] on button "Back" at bounding box center [263, 470] width 527 height 69
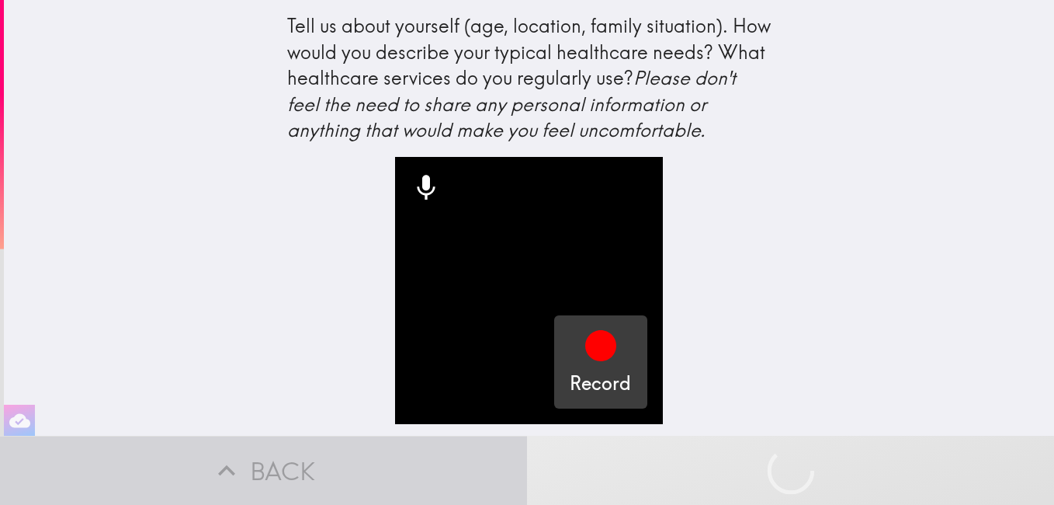
click at [586, 339] on icon "button" at bounding box center [600, 345] width 31 height 31
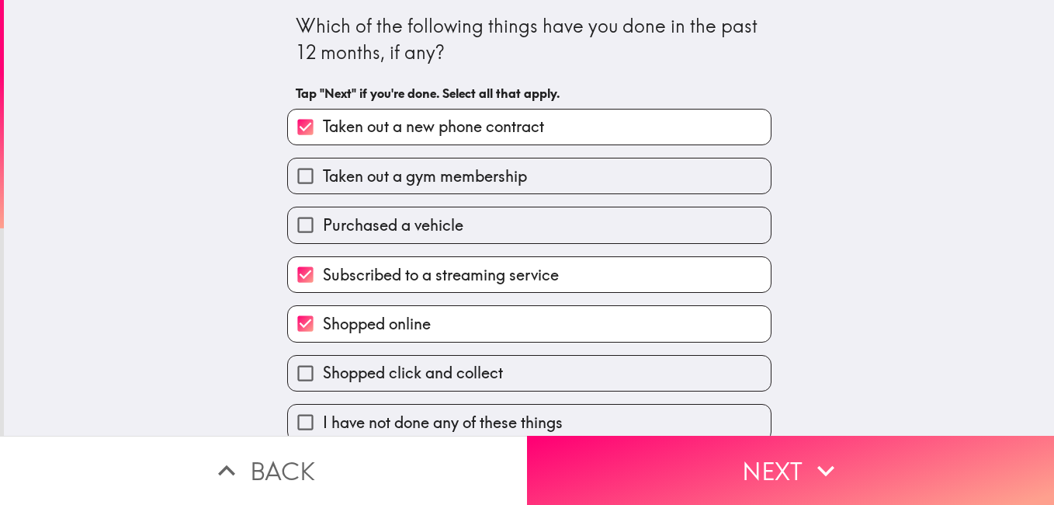
scroll to position [17, 0]
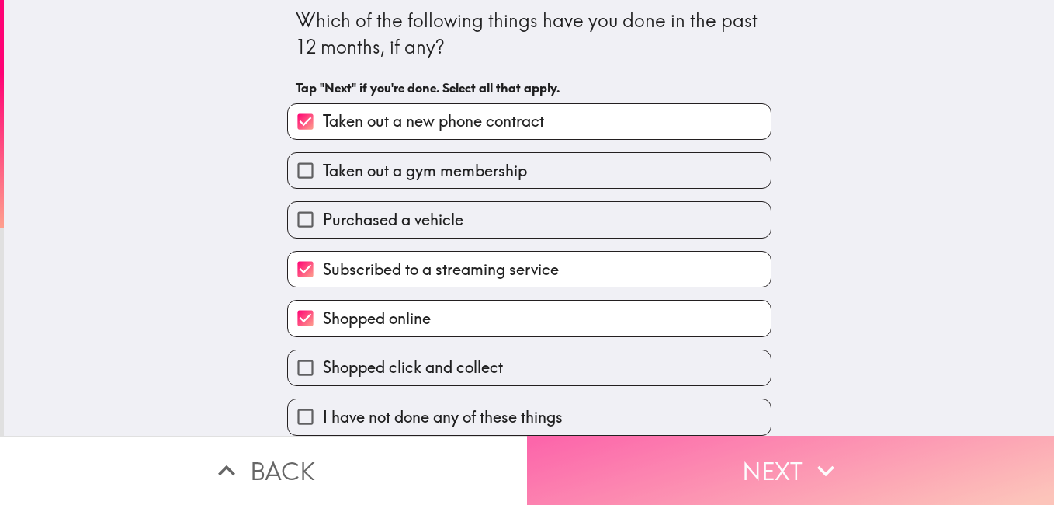
click at [643, 448] on button "Next" at bounding box center [790, 470] width 527 height 69
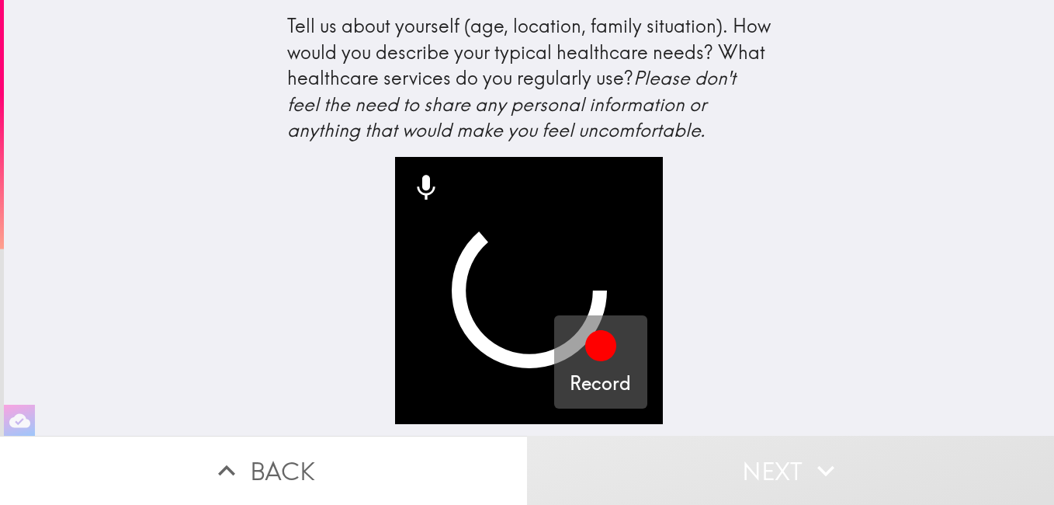
click at [594, 355] on icon "button" at bounding box center [600, 345] width 31 height 31
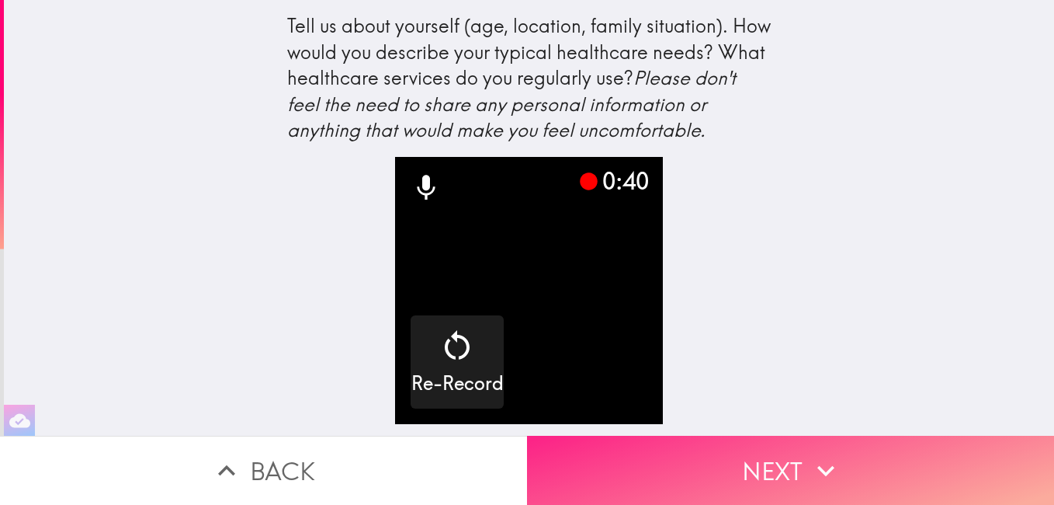
click at [760, 446] on button "Next" at bounding box center [790, 470] width 527 height 69
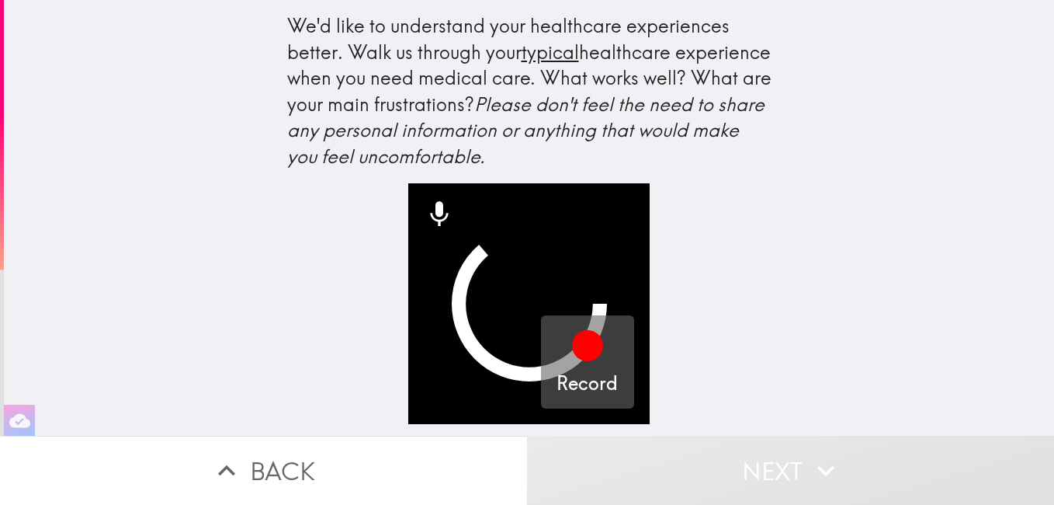
click at [575, 349] on icon "button" at bounding box center [587, 345] width 31 height 31
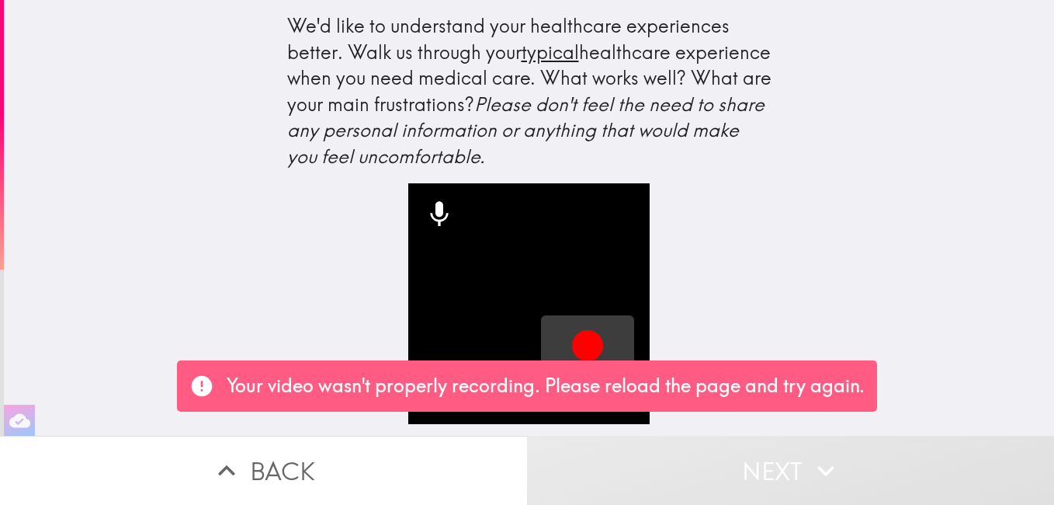
click at [564, 326] on button "Record" at bounding box center [587, 361] width 93 height 93
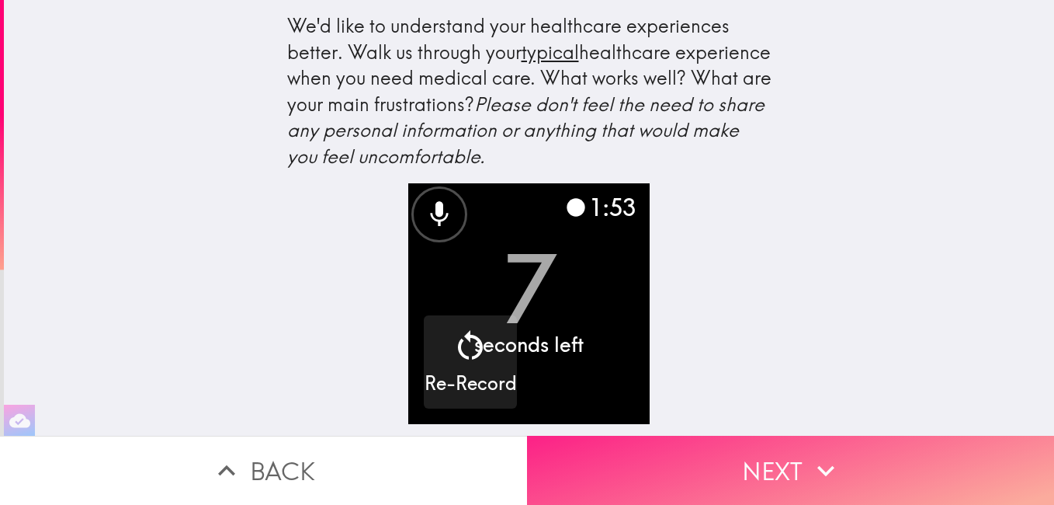
click at [717, 458] on button "Next" at bounding box center [790, 470] width 527 height 69
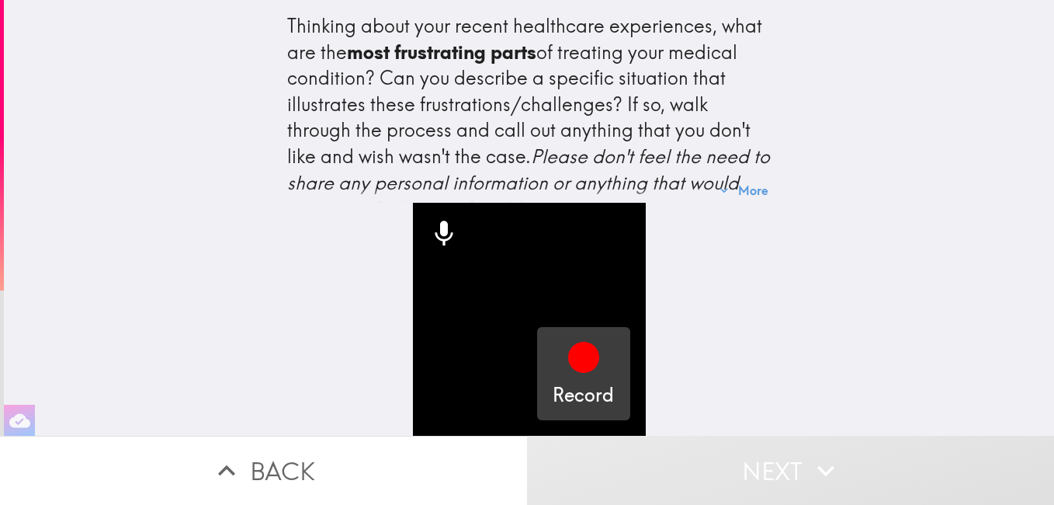
click at [569, 349] on icon "button" at bounding box center [583, 357] width 31 height 31
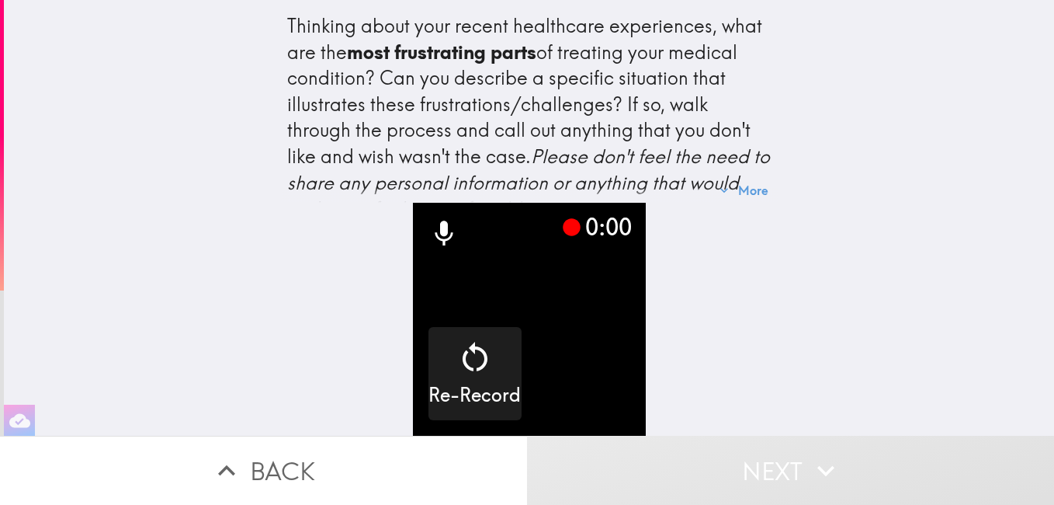
click at [541, 244] on video "button" at bounding box center [529, 319] width 233 height 233
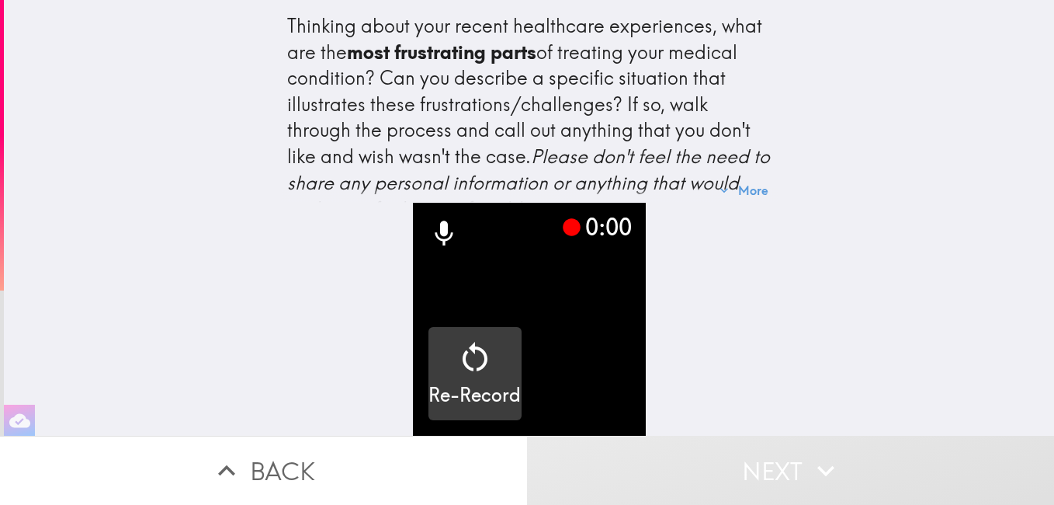
click at [466, 382] on h5 "Re-Record" at bounding box center [475, 395] width 92 height 26
click at [464, 352] on icon "button" at bounding box center [475, 357] width 37 height 37
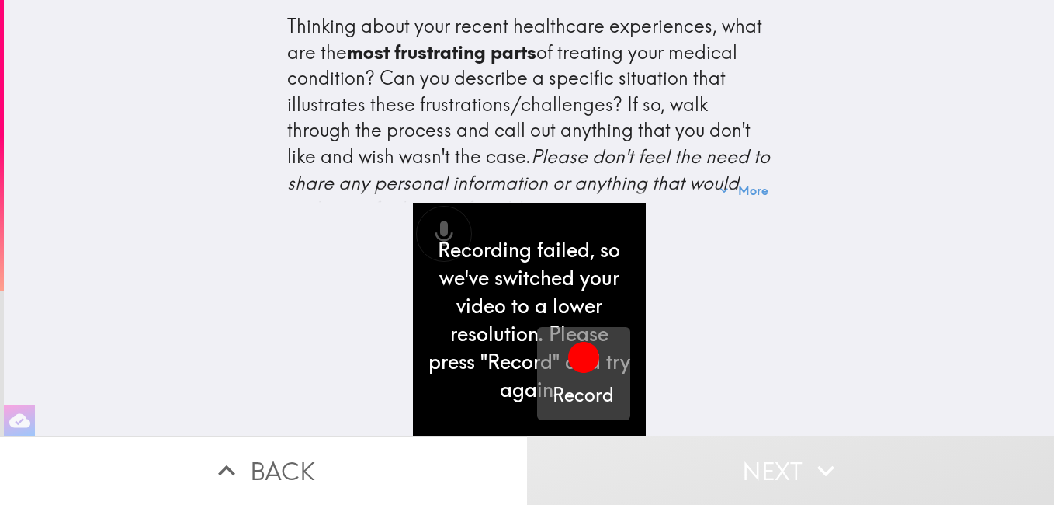
click at [584, 342] on icon "button" at bounding box center [583, 357] width 31 height 31
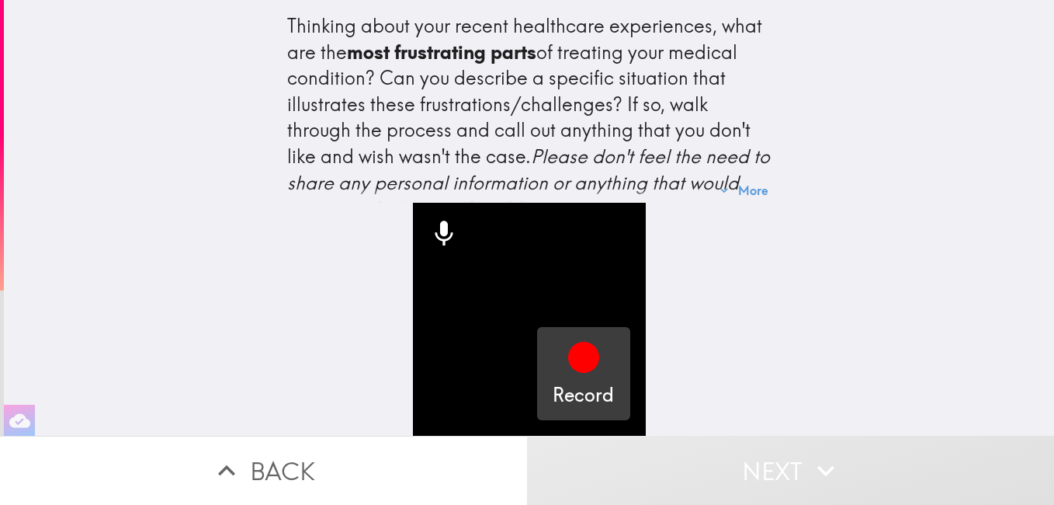
click at [575, 342] on icon "button" at bounding box center [583, 357] width 31 height 31
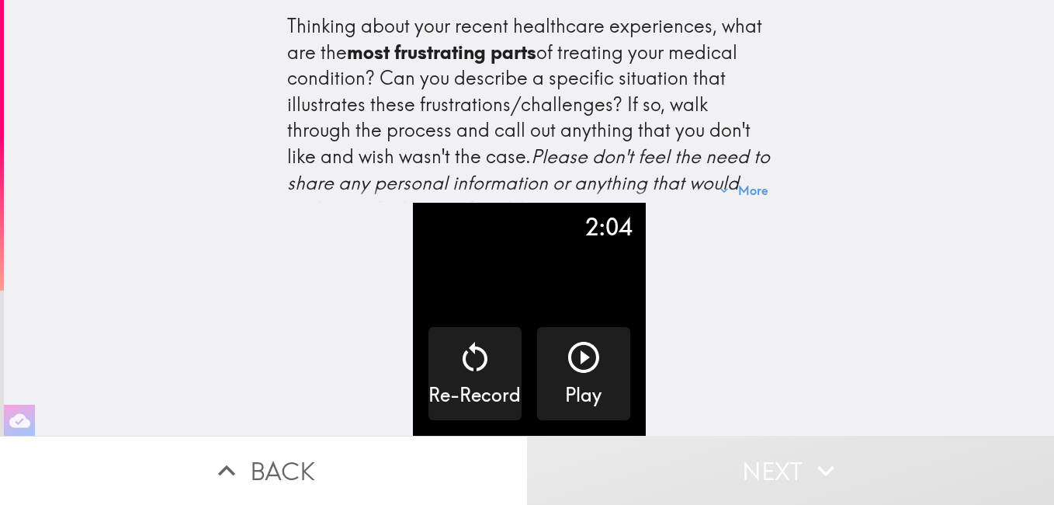
click at [780, 468] on button "Next" at bounding box center [790, 470] width 527 height 69
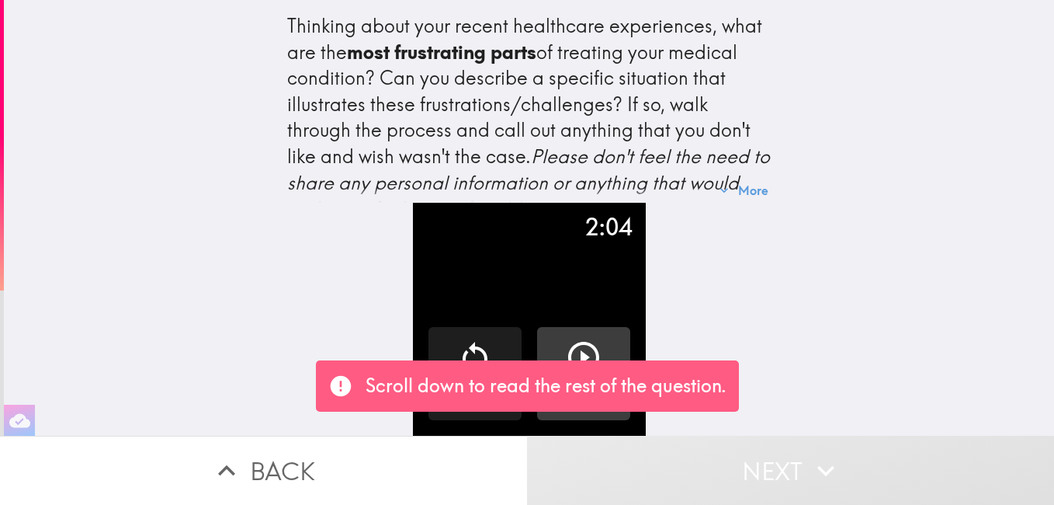
click at [577, 341] on icon "button" at bounding box center [583, 357] width 37 height 37
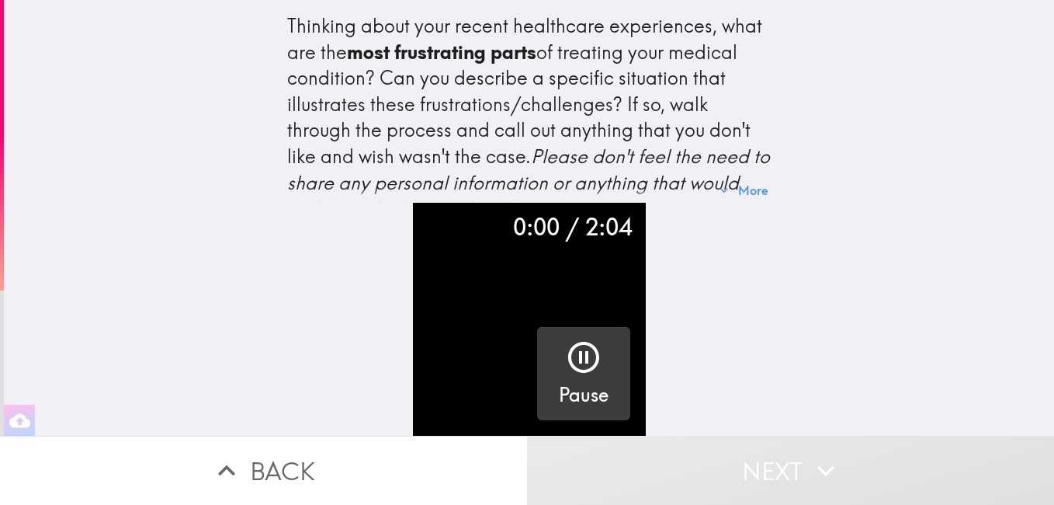
click at [568, 342] on icon "button" at bounding box center [583, 357] width 31 height 31
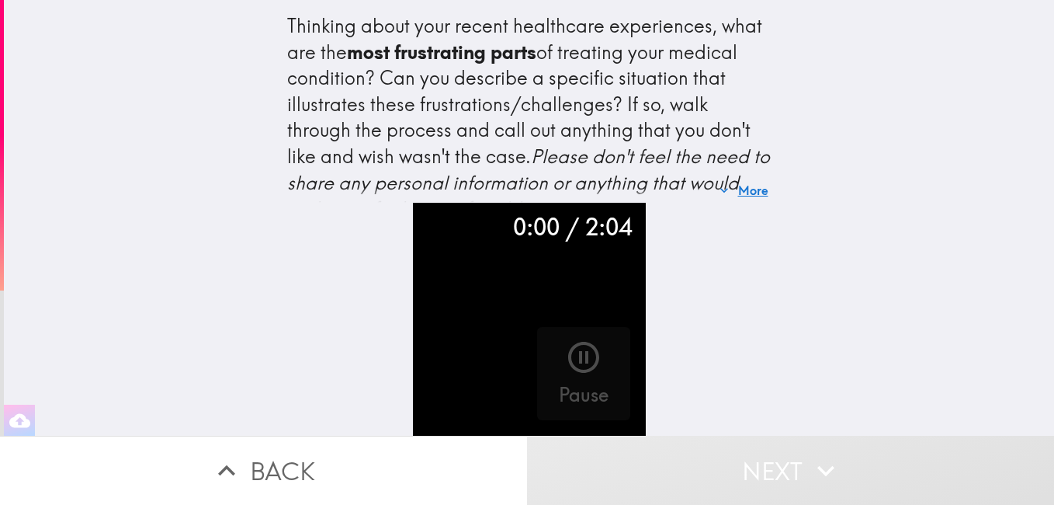
click at [728, 187] on button "More" at bounding box center [744, 190] width 61 height 31
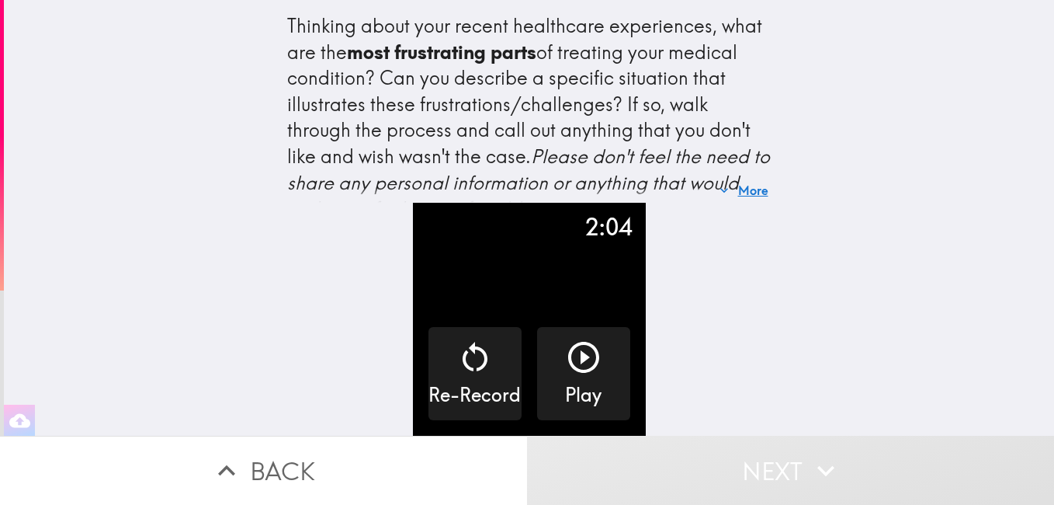
scroll to position [44, 0]
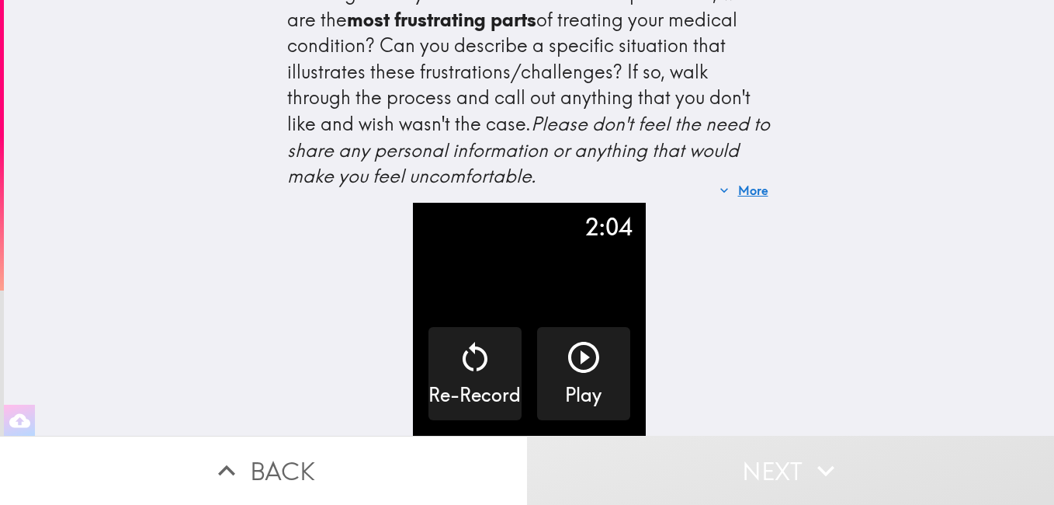
click at [717, 182] on icon "button" at bounding box center [725, 190] width 16 height 16
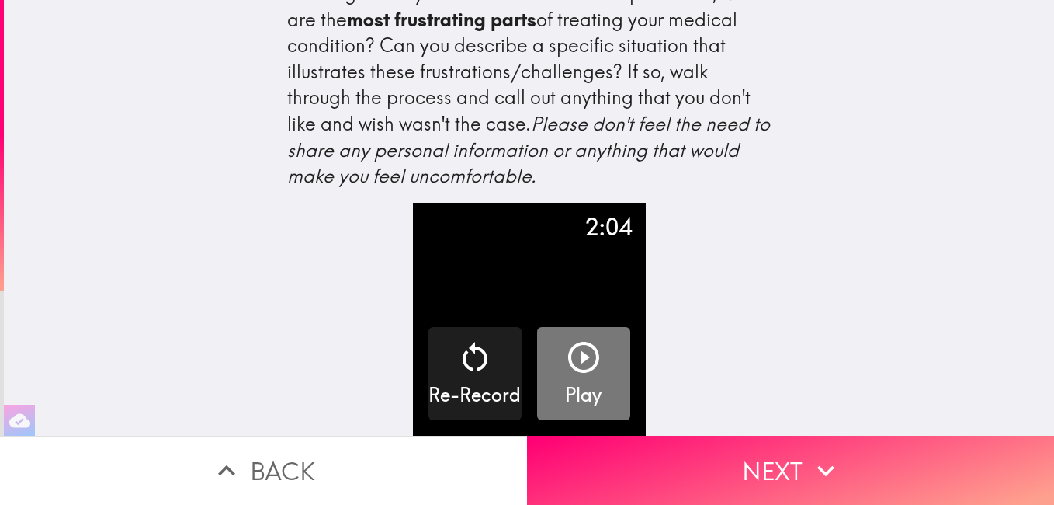
click at [598, 352] on button "Play" at bounding box center [583, 373] width 93 height 93
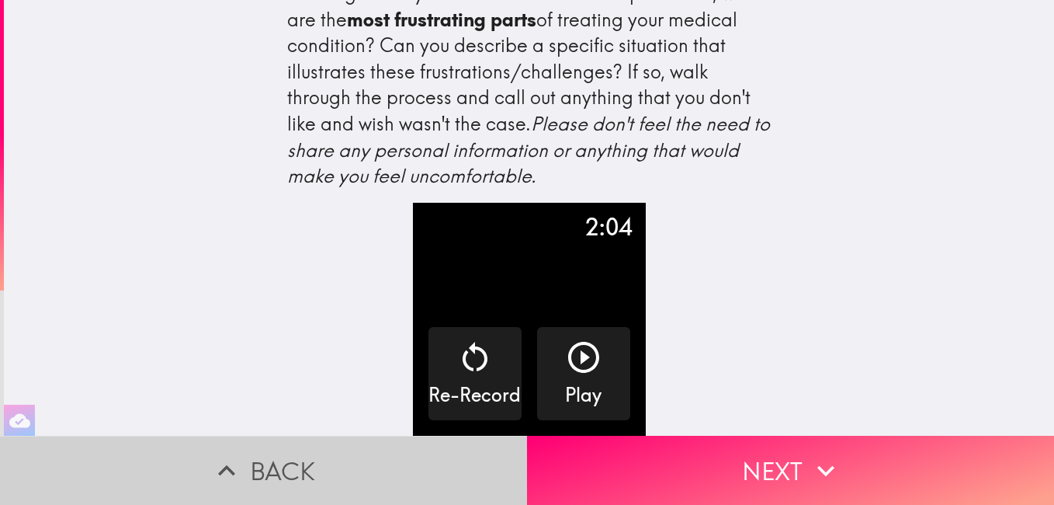
click at [274, 466] on button "Back" at bounding box center [263, 470] width 527 height 69
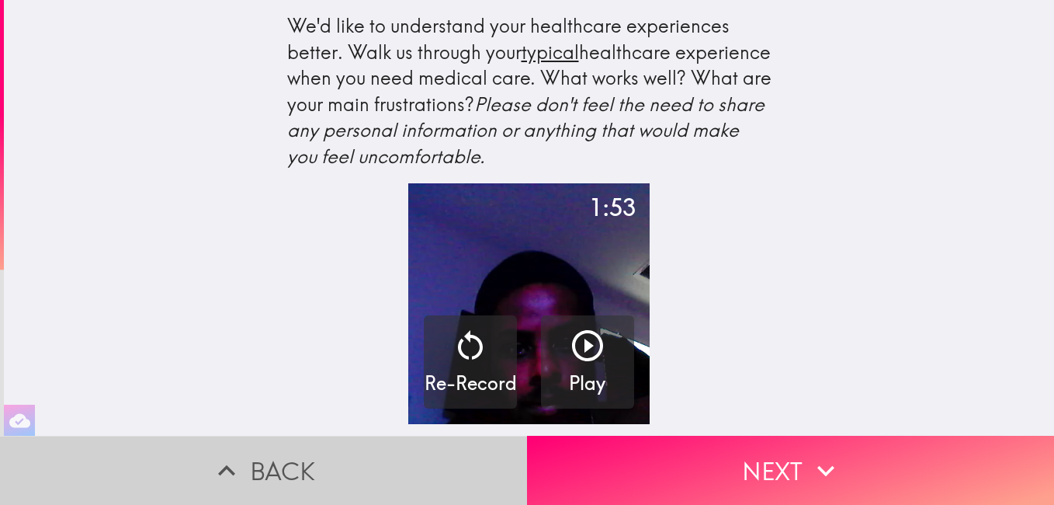
click at [273, 453] on button "Back" at bounding box center [263, 470] width 527 height 69
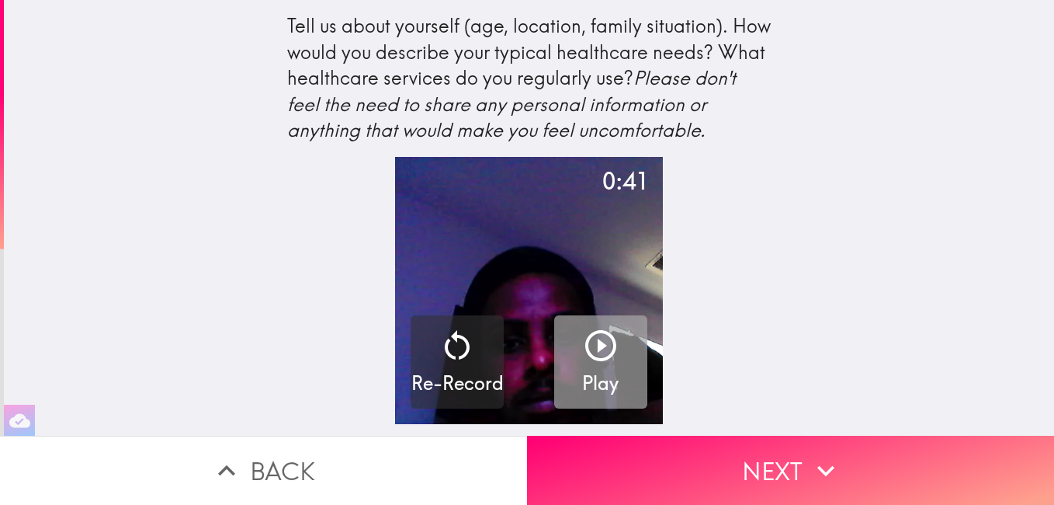
click at [593, 352] on icon "button" at bounding box center [600, 345] width 37 height 37
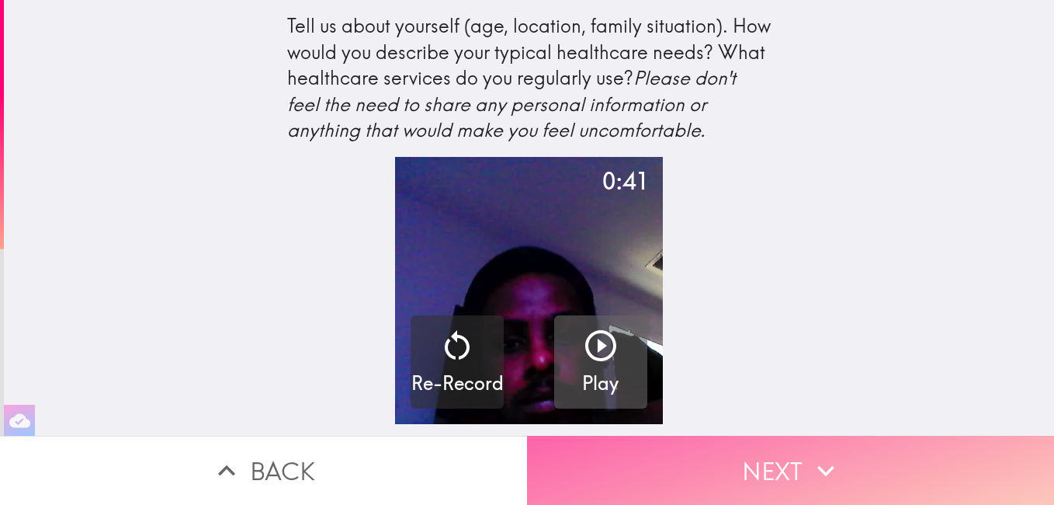
click at [749, 451] on button "Next" at bounding box center [790, 470] width 527 height 69
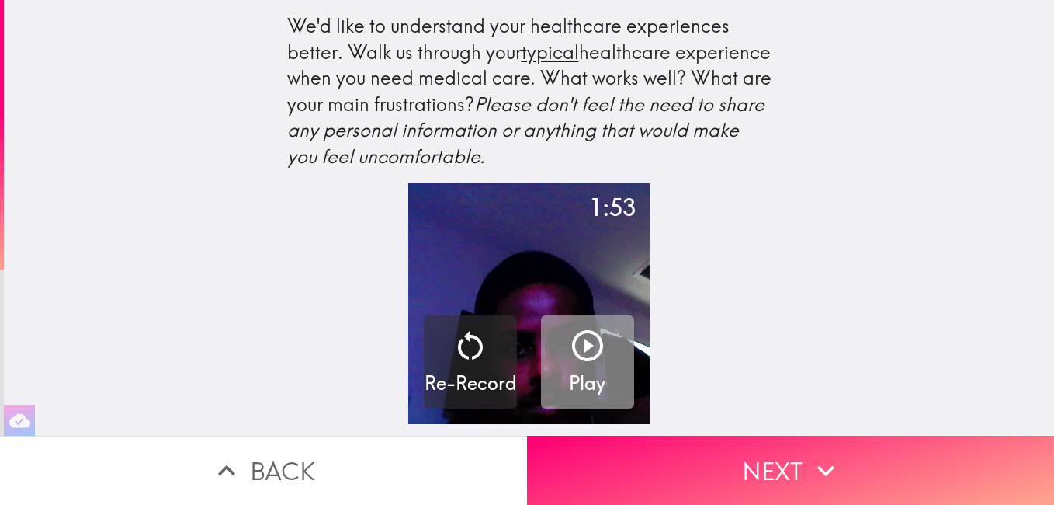
click at [556, 356] on button "Play" at bounding box center [587, 361] width 93 height 93
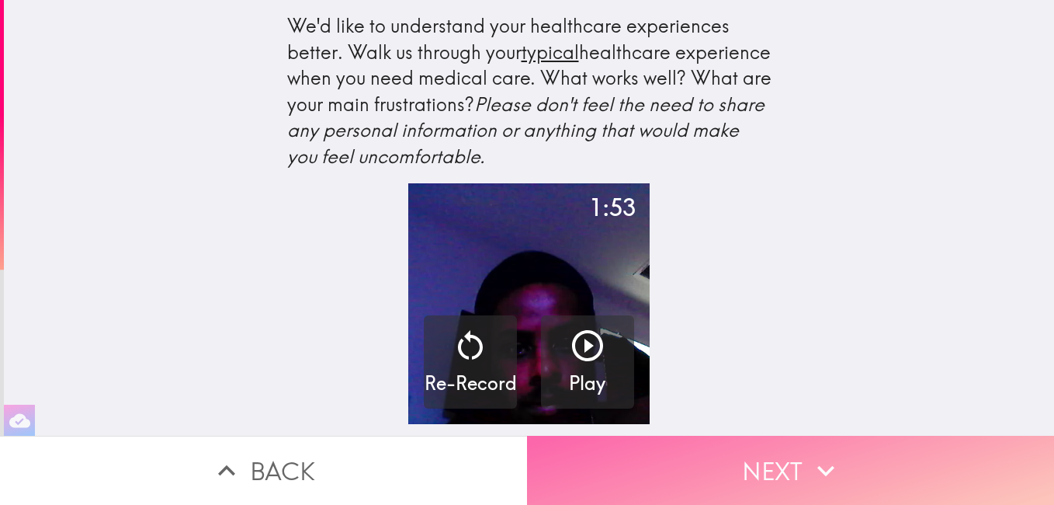
click at [700, 450] on button "Next" at bounding box center [790, 470] width 527 height 69
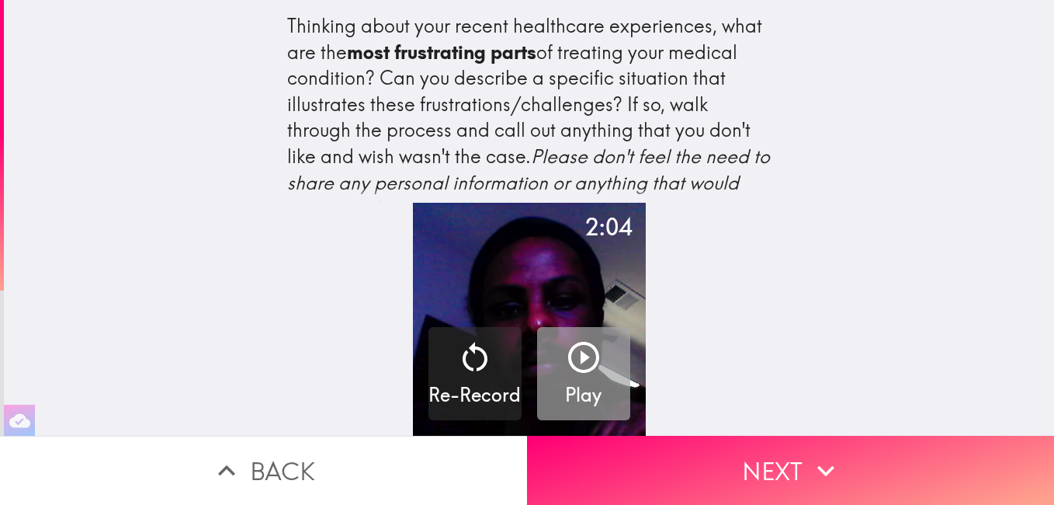
click at [578, 340] on icon "button" at bounding box center [583, 357] width 37 height 37
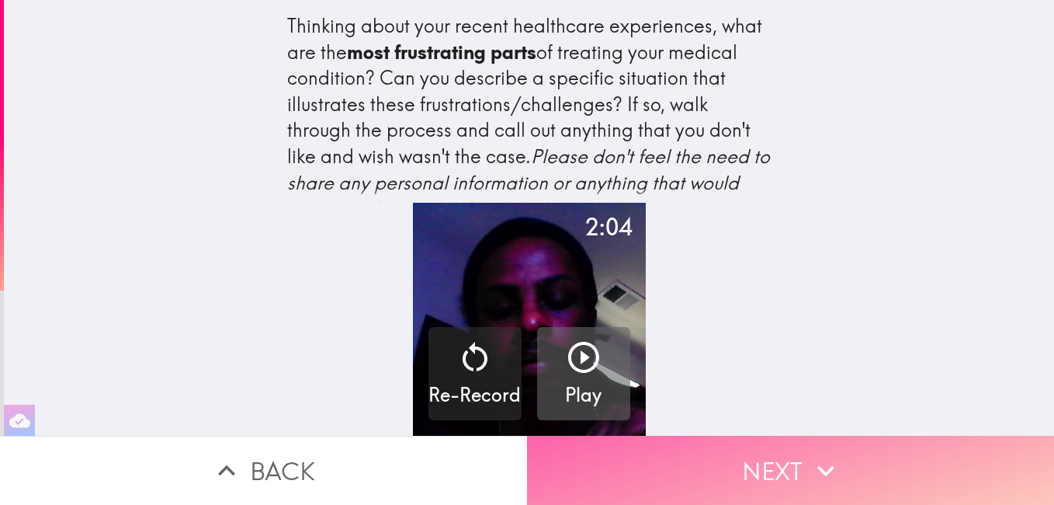
click at [748, 443] on button "Next" at bounding box center [790, 470] width 527 height 69
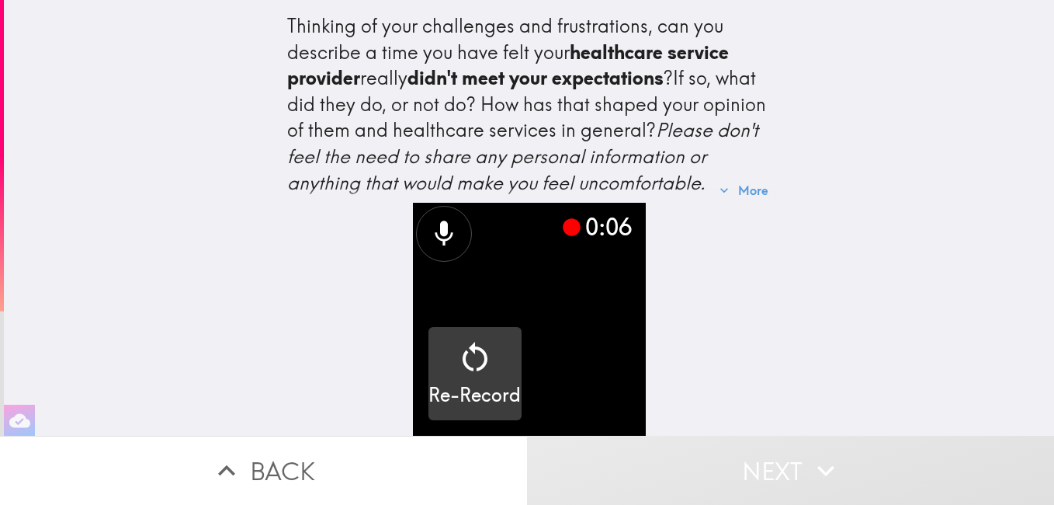
click at [464, 342] on icon "button" at bounding box center [475, 357] width 37 height 37
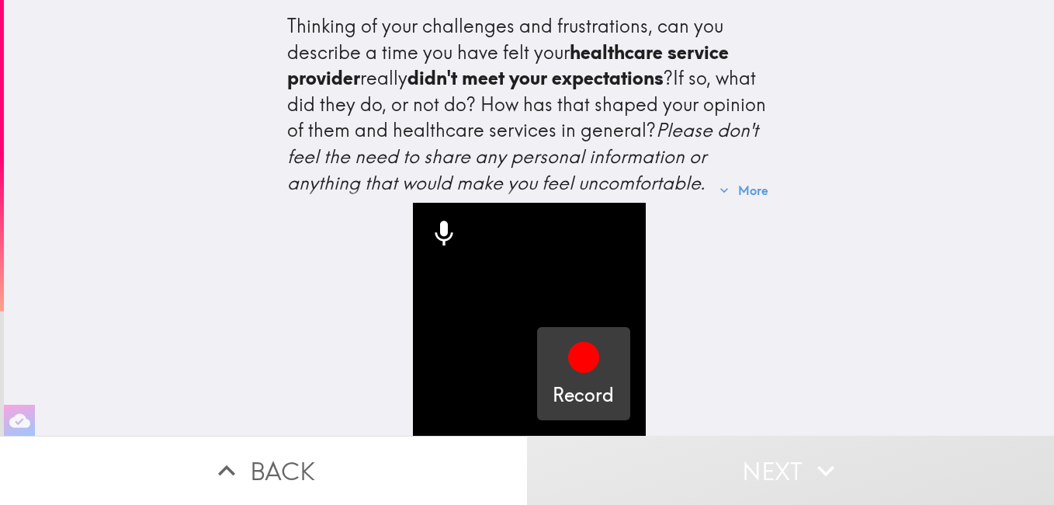
click at [571, 349] on icon "button" at bounding box center [583, 357] width 31 height 31
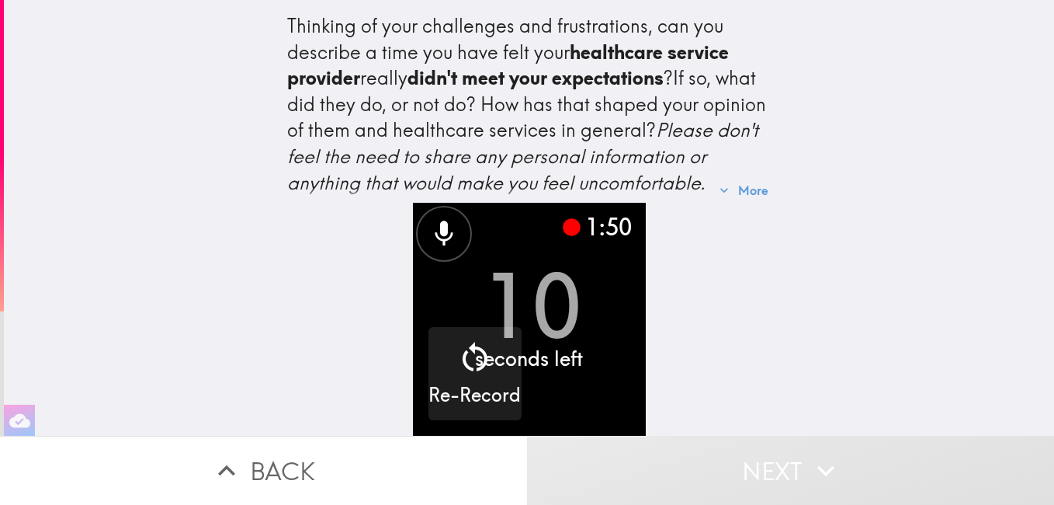
click at [563, 220] on icon at bounding box center [572, 227] width 18 height 18
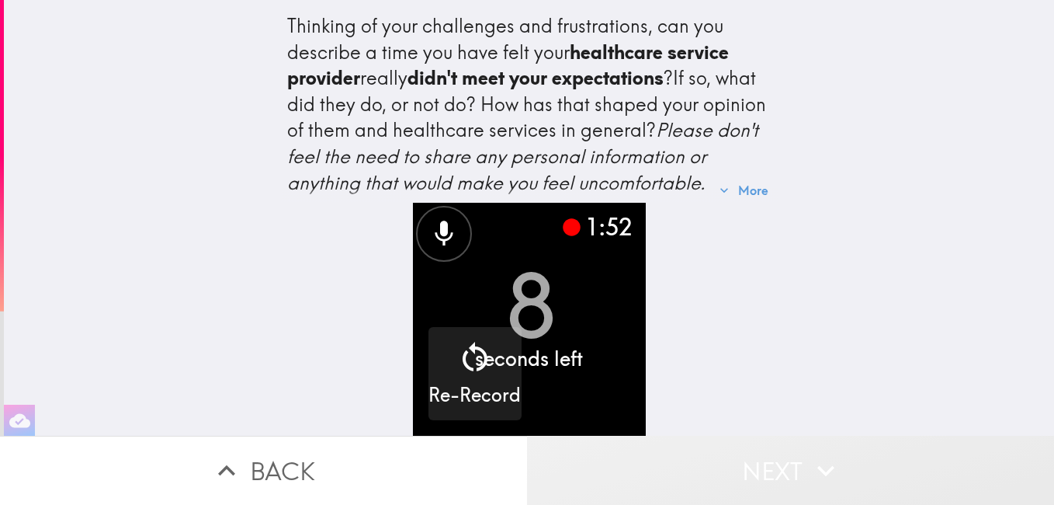
click at [821, 464] on icon "button" at bounding box center [826, 470] width 34 height 34
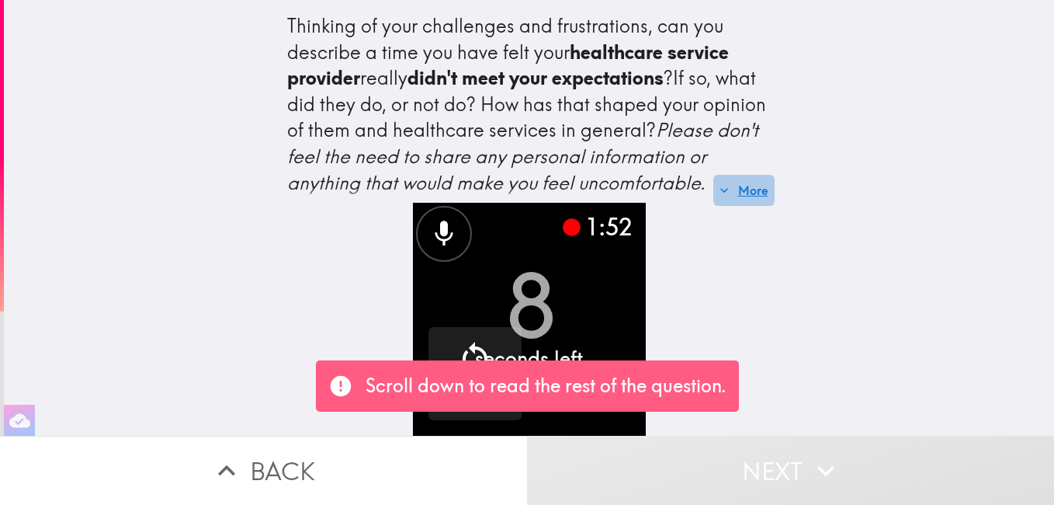
click at [727, 179] on button "More" at bounding box center [744, 190] width 61 height 31
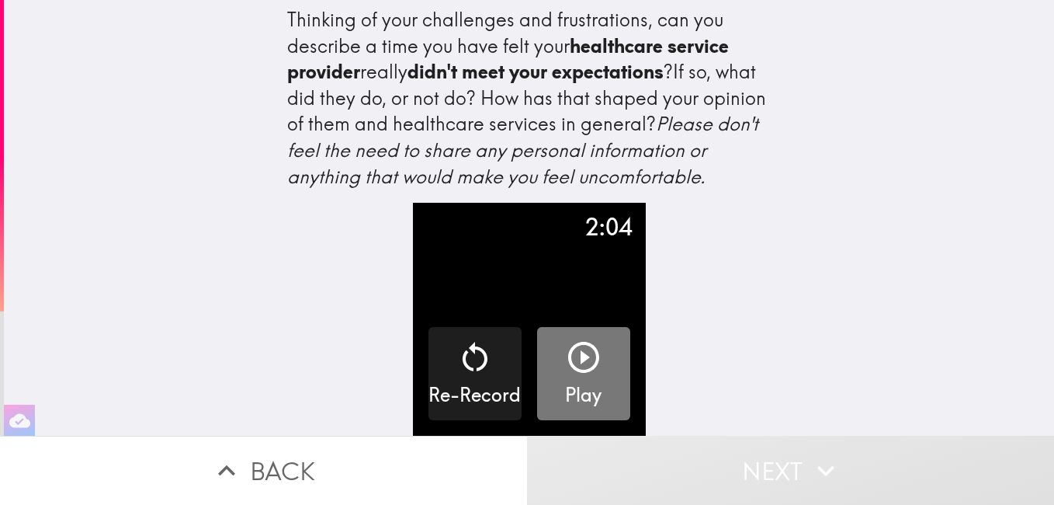
click at [568, 348] on icon "button" at bounding box center [583, 357] width 37 height 37
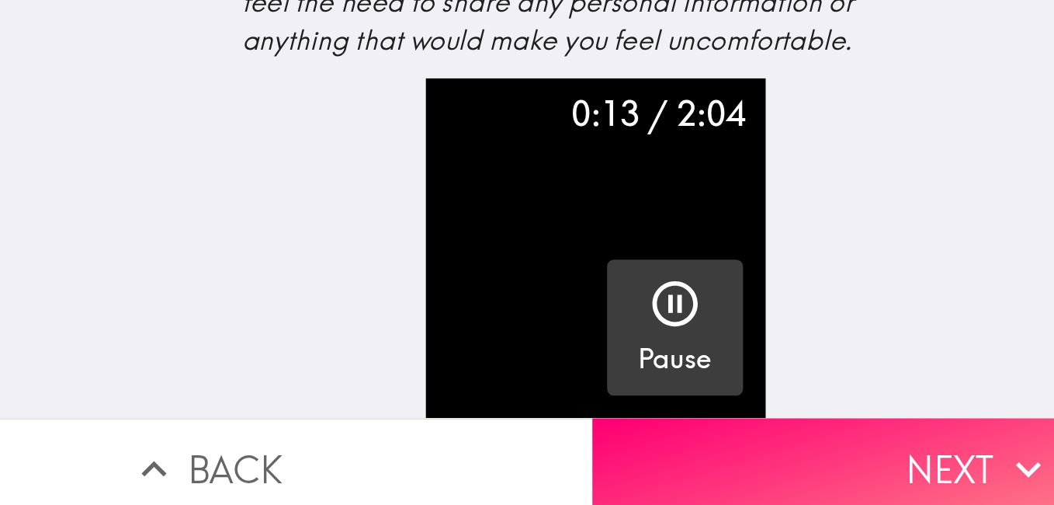
scroll to position [0, 5]
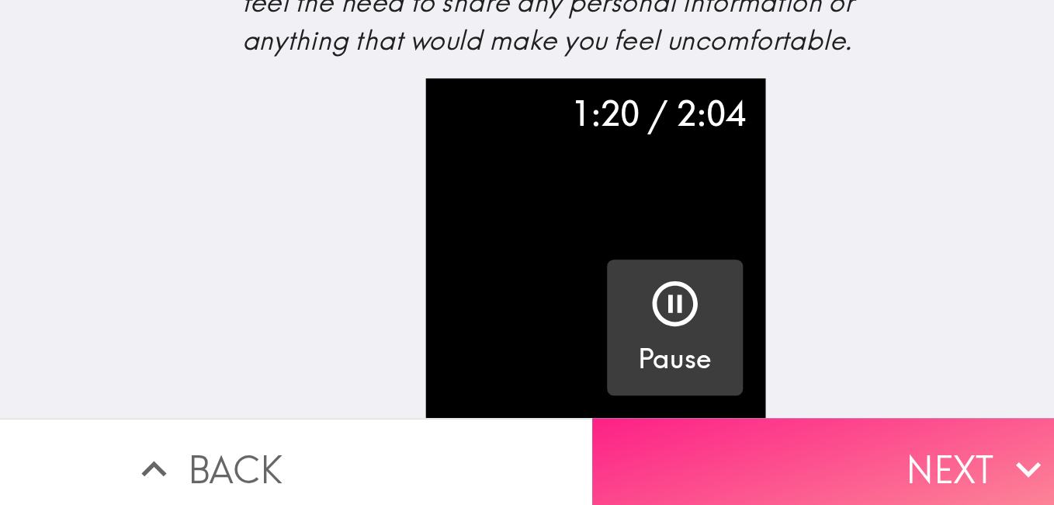
click at [755, 456] on button "Next" at bounding box center [790, 470] width 527 height 69
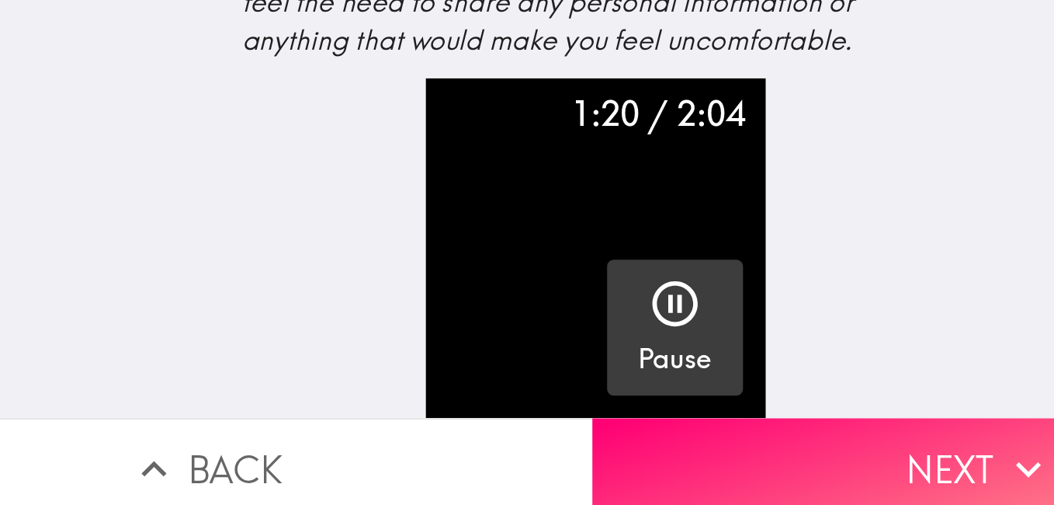
click at [811, 462] on icon "button" at bounding box center [826, 470] width 34 height 34
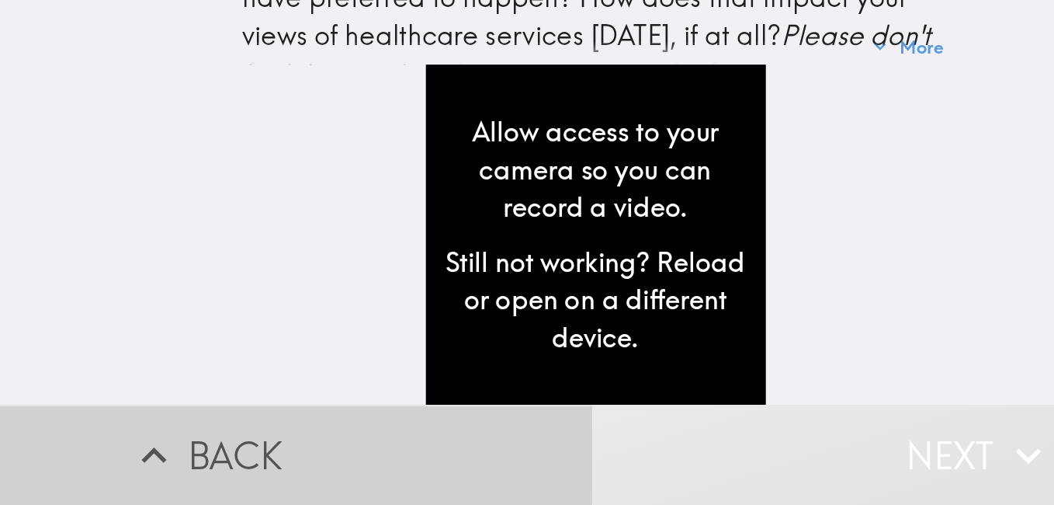
click at [223, 467] on icon "button" at bounding box center [227, 470] width 34 height 34
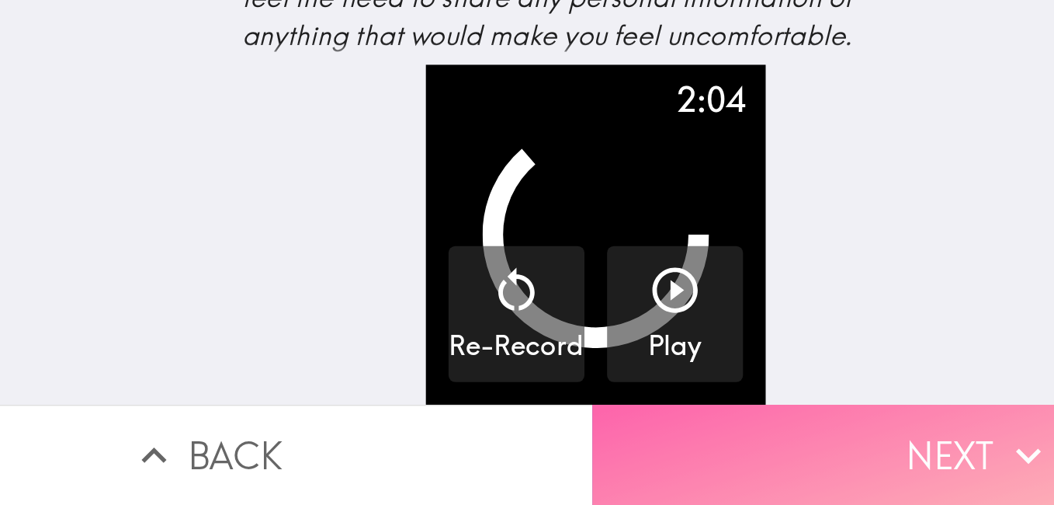
click at [752, 472] on button "Next" at bounding box center [790, 470] width 527 height 69
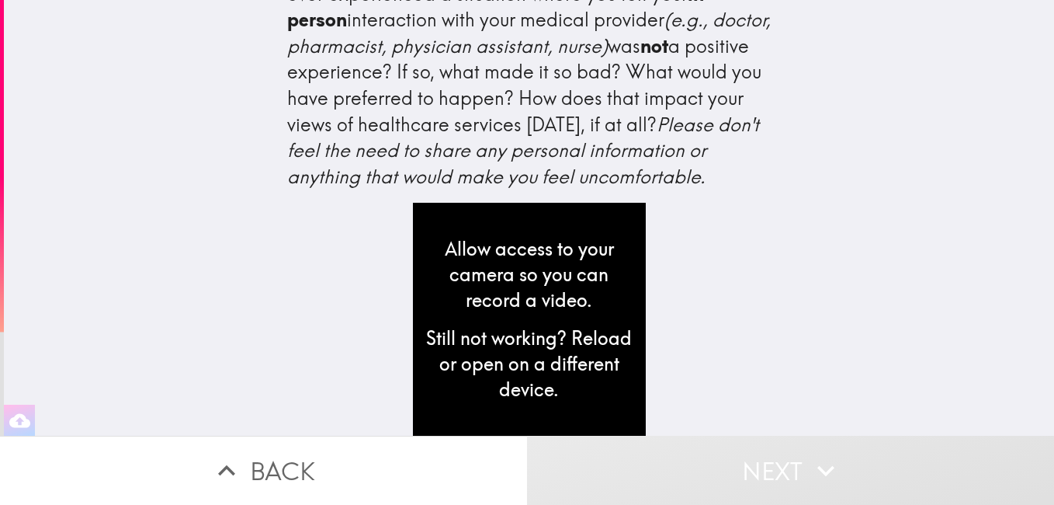
scroll to position [96, 0]
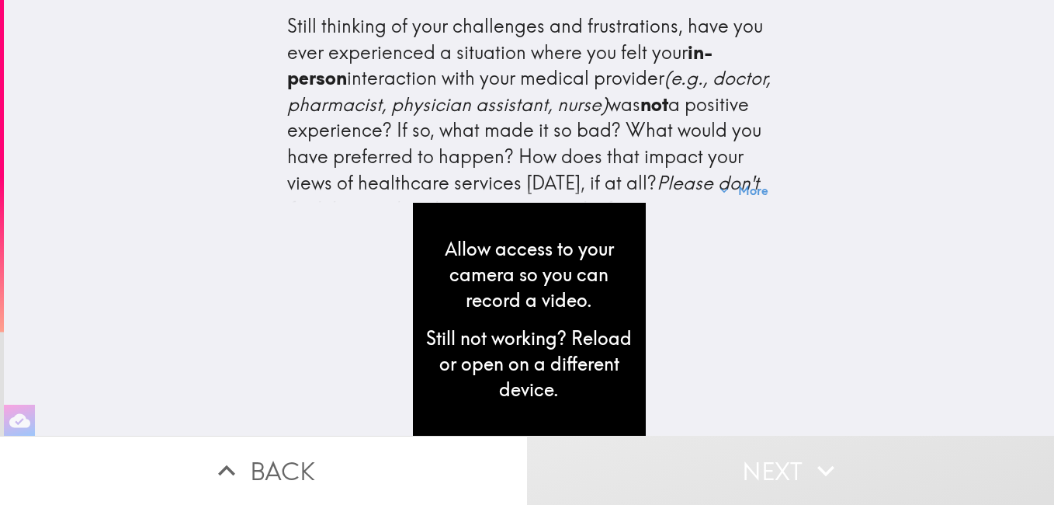
click at [526, 325] on div "Still not working? Reload or open on a different device." at bounding box center [529, 363] width 208 height 77
click at [450, 271] on div "Allow access to your camera so you can record a video." at bounding box center [529, 274] width 208 height 77
click at [734, 175] on button "More" at bounding box center [744, 190] width 61 height 31
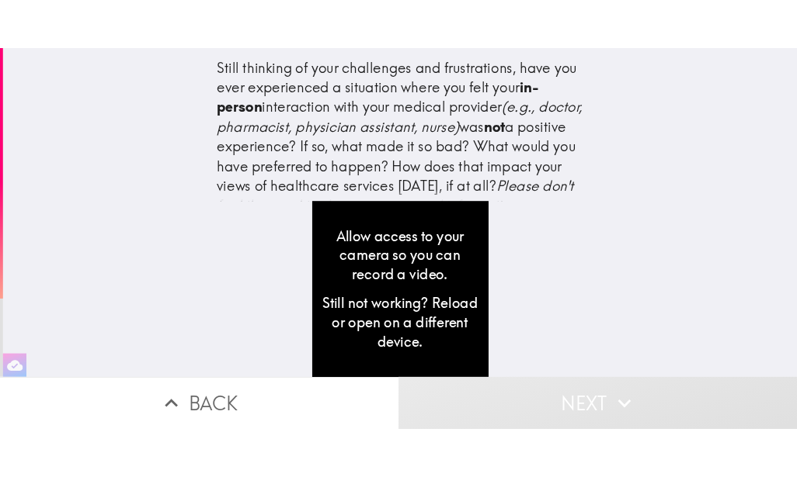
scroll to position [96, 0]
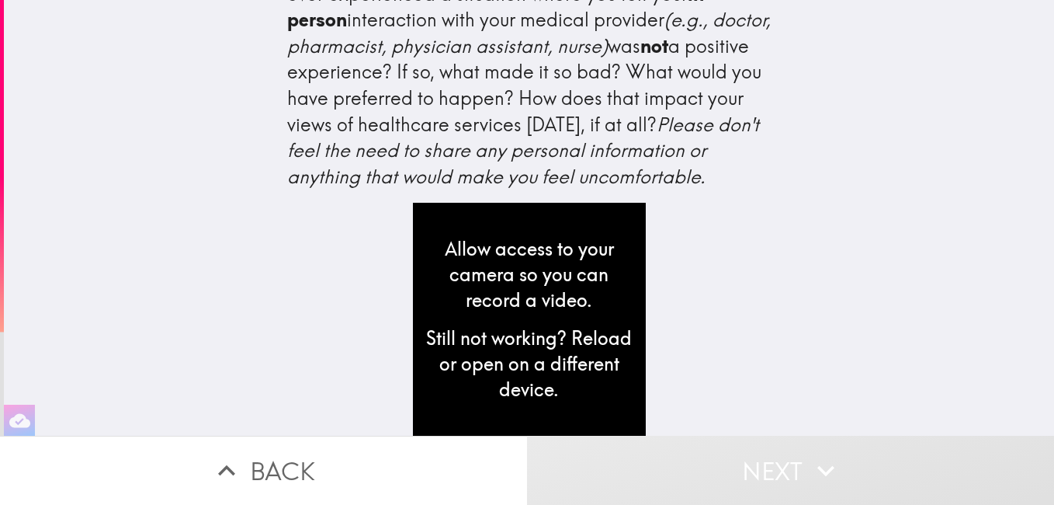
click at [551, 325] on div "Still not working? Reload or open on a different device." at bounding box center [529, 363] width 208 height 77
